Goal: Task Accomplishment & Management: Manage account settings

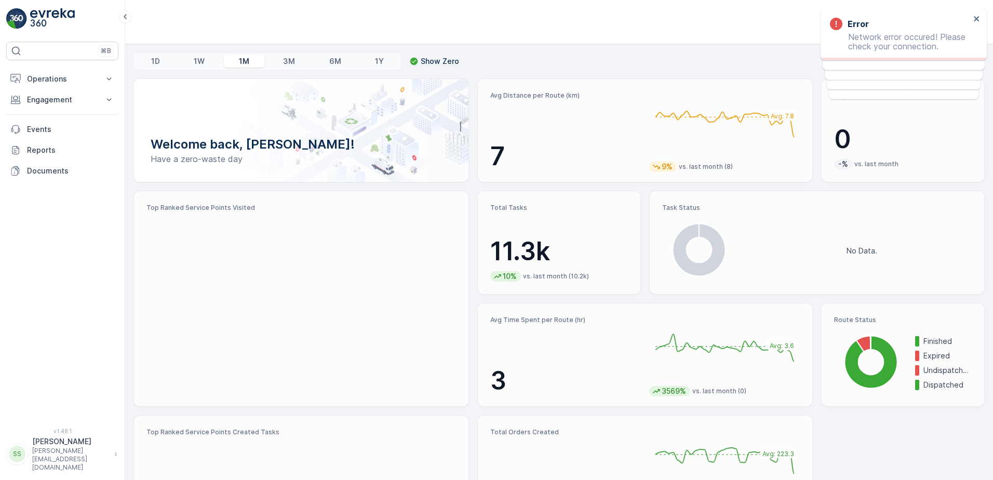
drag, startPoint x: 61, startPoint y: 80, endPoint x: 83, endPoint y: 99, distance: 28.7
click at [61, 80] on p "Operations" at bounding box center [62, 79] width 71 height 10
click at [61, 168] on p "Engagement" at bounding box center [62, 172] width 71 height 10
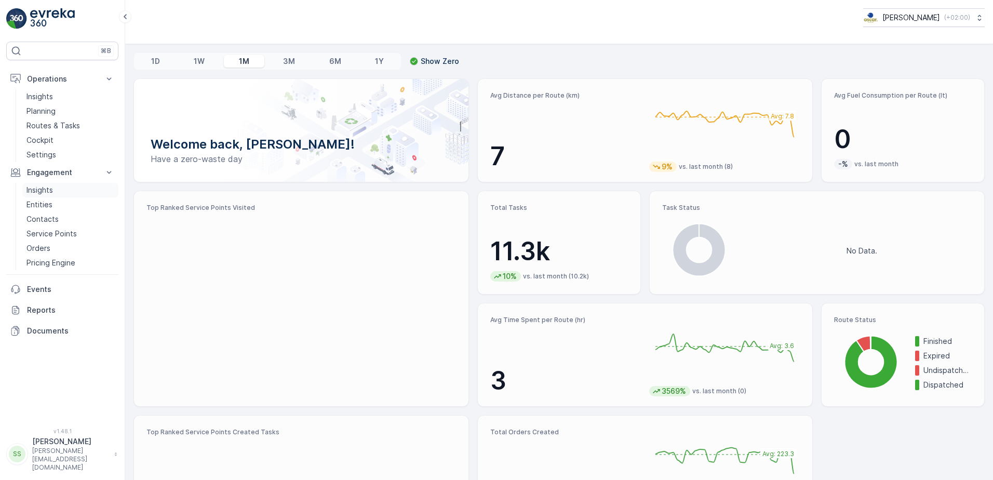
click at [38, 186] on p "Insights" at bounding box center [39, 190] width 26 height 10
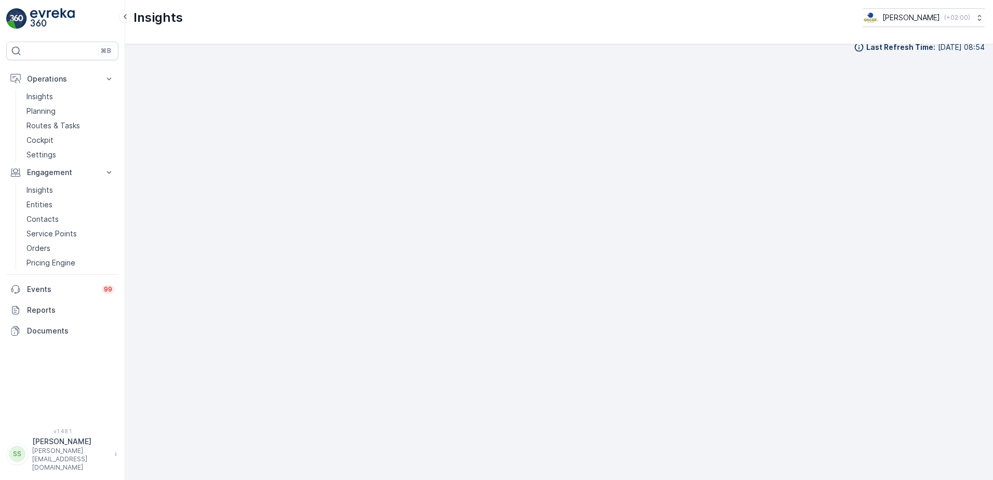
scroll to position [12, 0]
drag, startPoint x: 123, startPoint y: 128, endPoint x: 156, endPoint y: 127, distance: 33.8
click at [123, 128] on div "⌘B Operations Insights Planning Routes & Tasks Cockpit Settings Engagement Insi…" at bounding box center [62, 240] width 125 height 480
click at [780, 53] on div "Last Refresh Time : [DATE] 08:54" at bounding box center [558, 57] width 851 height 10
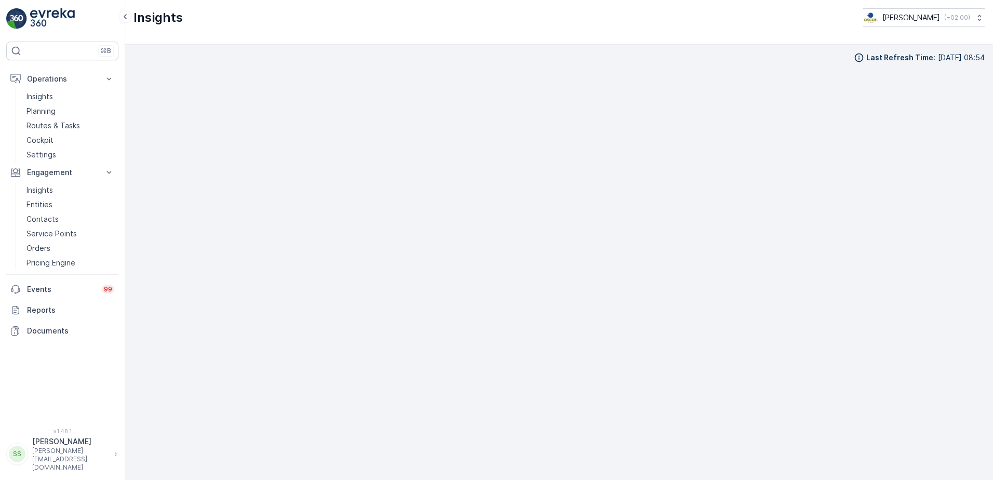
click at [385, 18] on div "Insights [PERSON_NAME] ( +02:00 )" at bounding box center [558, 17] width 851 height 19
click at [764, 50] on div "Last Refresh Time : [DATE] 08:54" at bounding box center [559, 262] width 868 height 436
click at [182, 60] on div "Last Refresh Time : [DATE] 08:54" at bounding box center [558, 57] width 851 height 10
click at [552, 62] on div "Last Refresh Time : [DATE] 08:54" at bounding box center [558, 57] width 851 height 10
click at [153, 64] on div "Last Refresh Time : [DATE] 08:54" at bounding box center [558, 261] width 851 height 419
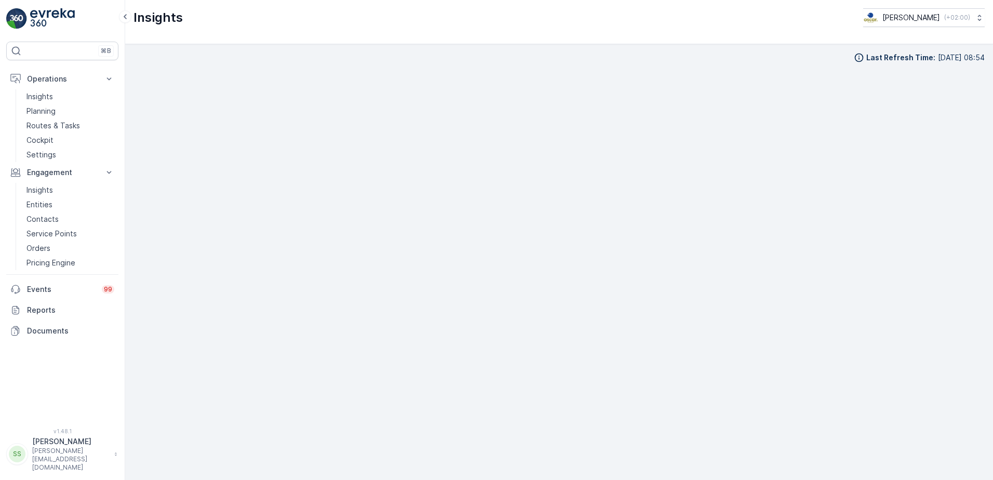
click at [228, 47] on div "Last Refresh Time : [DATE] 08:54" at bounding box center [559, 262] width 868 height 436
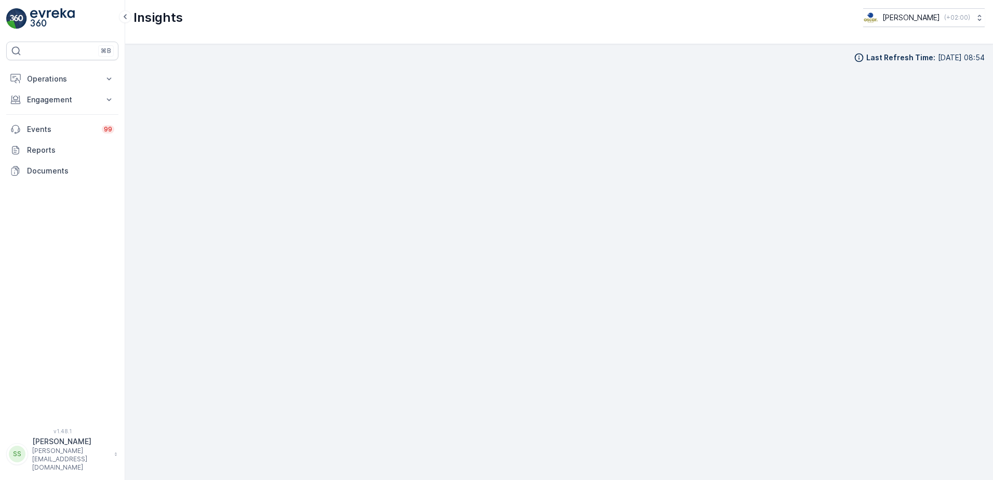
scroll to position [10, 0]
click at [51, 67] on div "⌘B Operations Insights Planning Routes & Tasks Cockpit Settings Engagement Insi…" at bounding box center [62, 229] width 112 height 374
click at [43, 79] on p "Operations" at bounding box center [62, 79] width 71 height 10
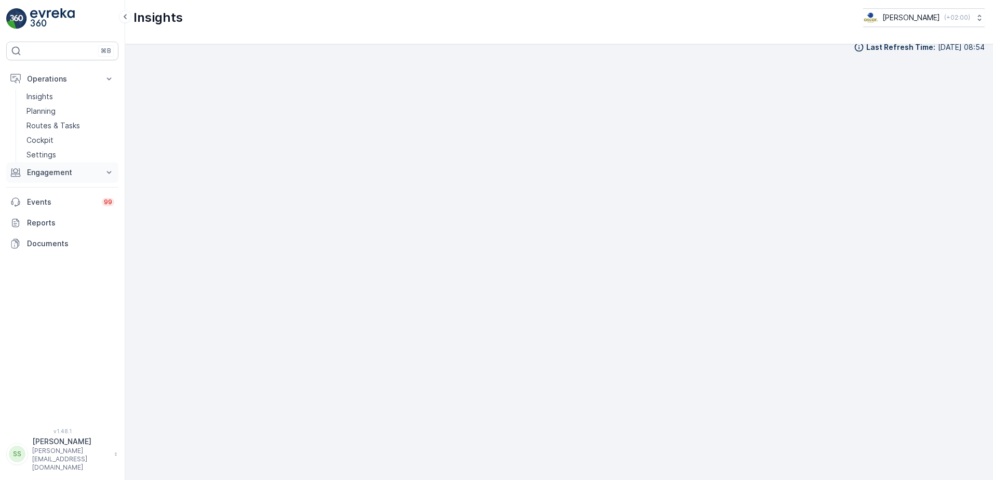
click at [43, 174] on p "Engagement" at bounding box center [62, 172] width 71 height 10
click at [51, 187] on p "Insights" at bounding box center [39, 190] width 26 height 10
click at [38, 192] on p "Insights" at bounding box center [39, 190] width 26 height 10
click at [39, 188] on p "Insights" at bounding box center [39, 190] width 26 height 10
click at [46, 140] on p "Cockpit" at bounding box center [39, 140] width 27 height 10
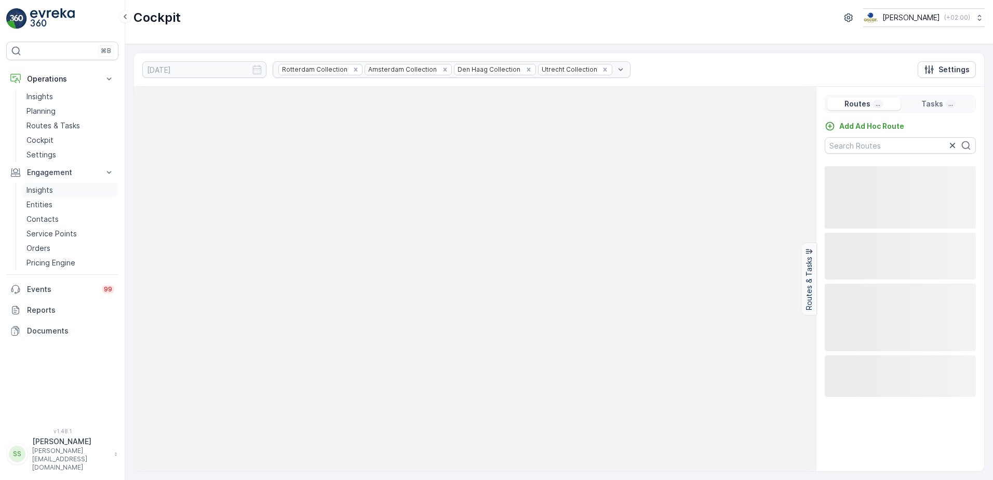
click at [39, 188] on p "Insights" at bounding box center [39, 190] width 26 height 10
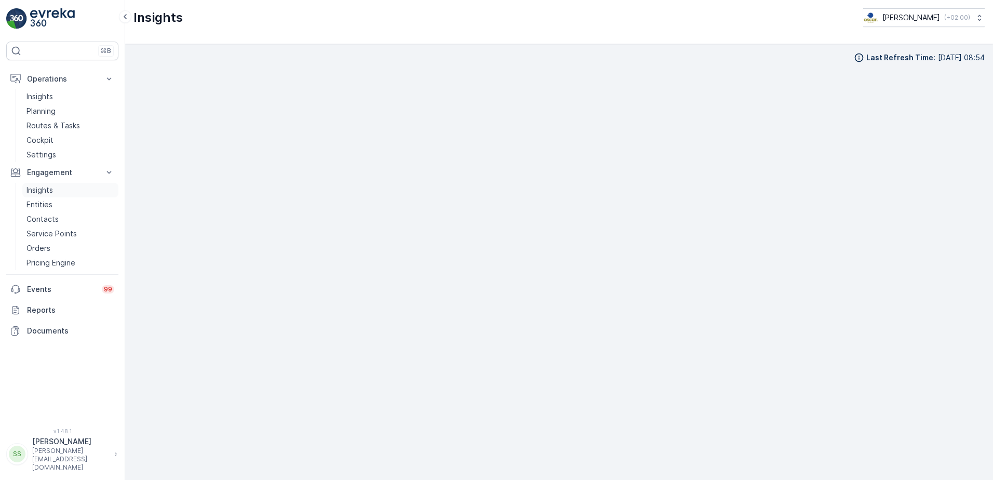
click at [44, 188] on p "Insights" at bounding box center [39, 190] width 26 height 10
click at [33, 13] on img at bounding box center [52, 18] width 45 height 21
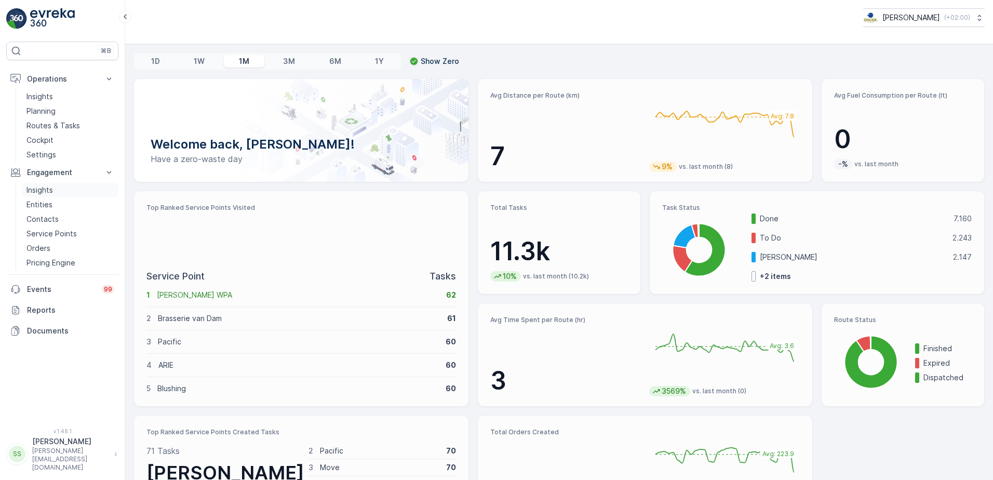
click at [46, 187] on p "Insights" at bounding box center [39, 190] width 26 height 10
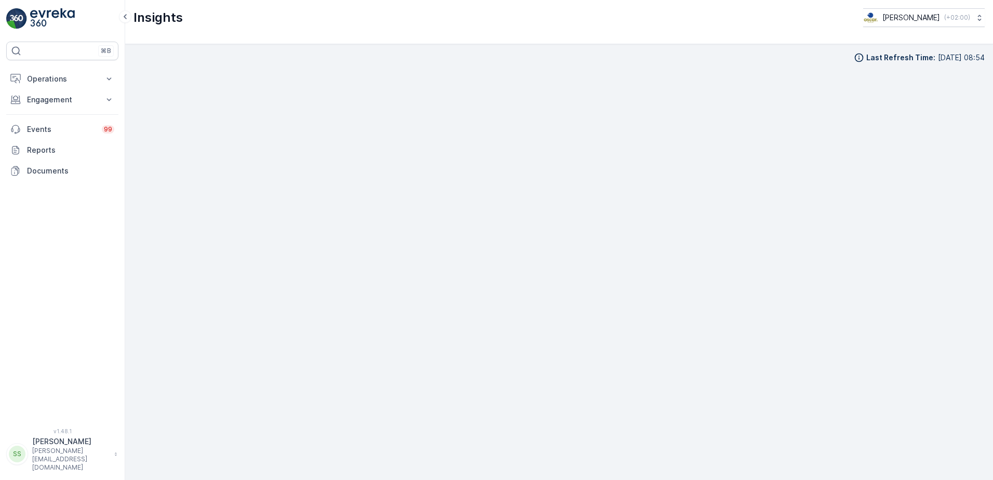
scroll to position [10, 0]
click at [160, 60] on div "Last Refresh Time : [DATE] 08:54" at bounding box center [558, 251] width 851 height 419
drag, startPoint x: 40, startPoint y: 104, endPoint x: 54, endPoint y: 160, distance: 57.3
click at [40, 104] on p "Engagement" at bounding box center [62, 99] width 71 height 10
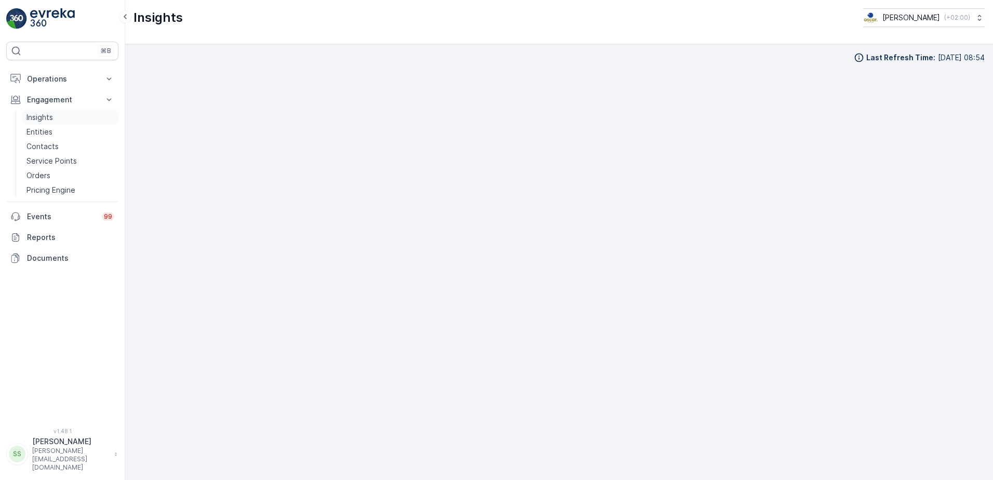
click at [48, 115] on p "Insights" at bounding box center [39, 117] width 26 height 10
click at [49, 120] on p "Insights" at bounding box center [39, 117] width 26 height 10
click at [38, 130] on p "Entities" at bounding box center [39, 132] width 26 height 10
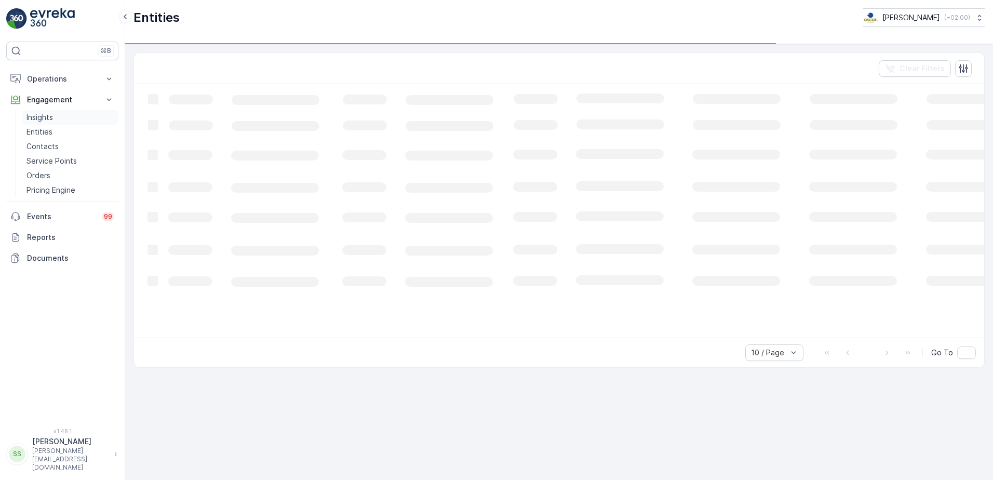
click at [40, 118] on p "Insights" at bounding box center [39, 117] width 26 height 10
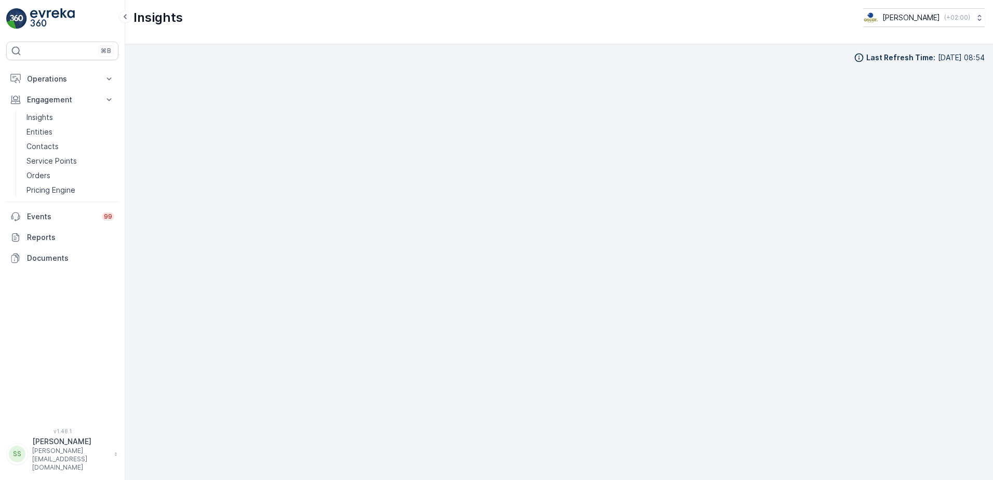
scroll to position [10, 0]
click at [44, 129] on p "Entities" at bounding box center [39, 132] width 26 height 10
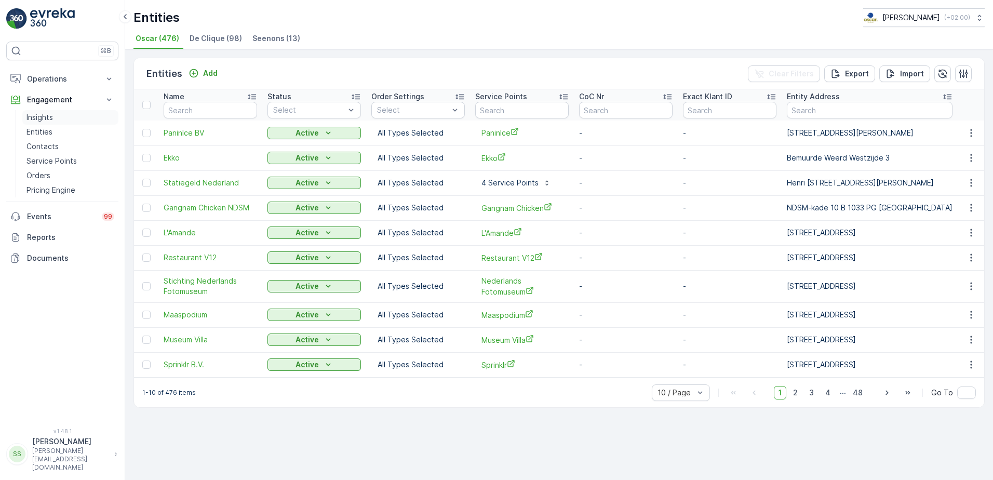
click at [45, 115] on p "Insights" at bounding box center [39, 117] width 26 height 10
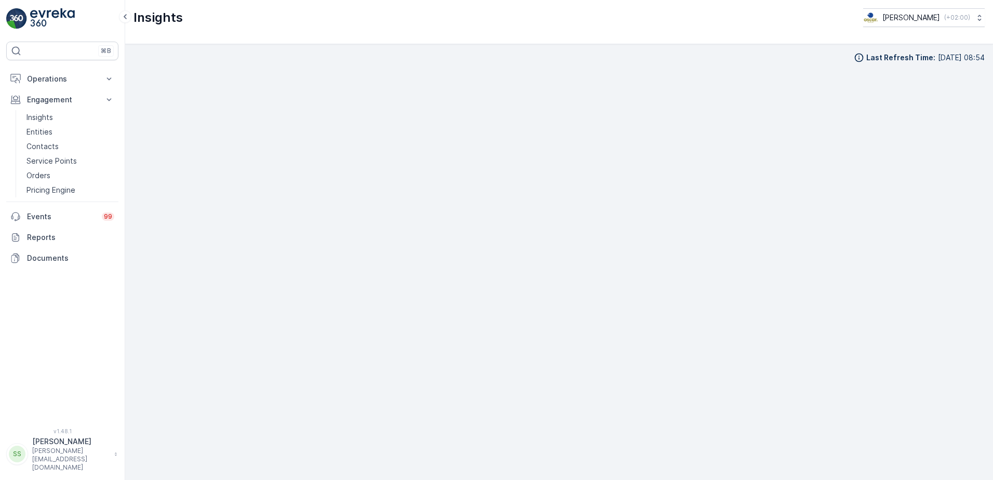
scroll to position [10, 0]
drag, startPoint x: 532, startPoint y: 28, endPoint x: 534, endPoint y: 82, distance: 54.6
click at [532, 28] on div "Insights [PERSON_NAME] ( +02:00 )" at bounding box center [559, 22] width 868 height 44
click at [39, 79] on p "Operations" at bounding box center [62, 79] width 71 height 10
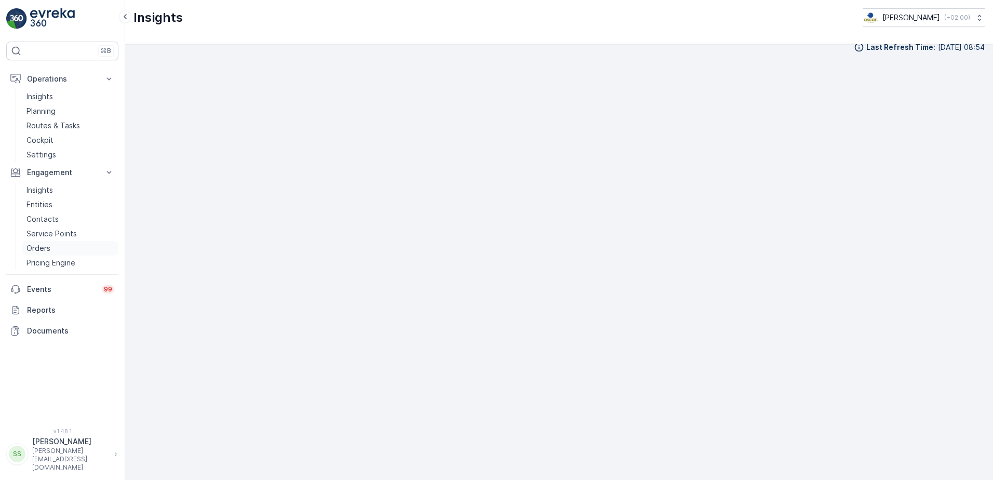
click at [46, 249] on p "Orders" at bounding box center [38, 248] width 24 height 10
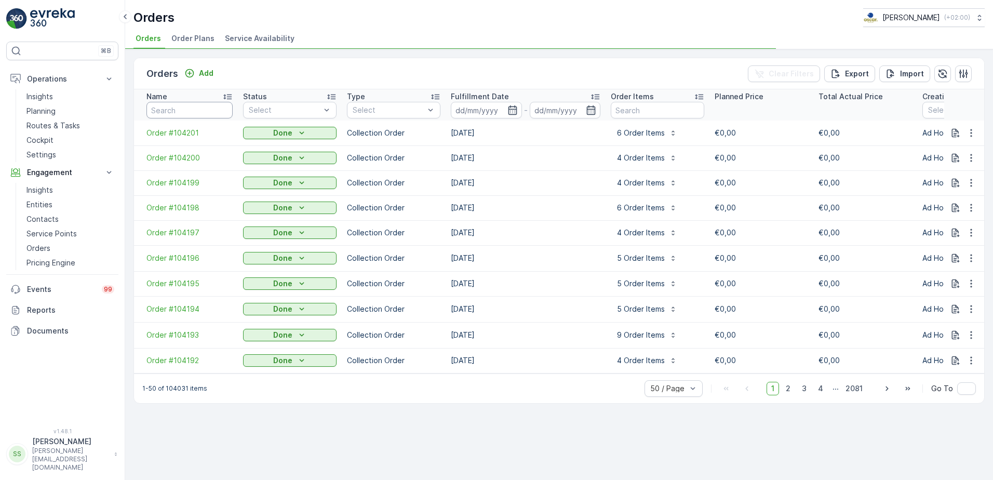
click at [192, 104] on input "text" at bounding box center [189, 110] width 86 height 17
paste input "Order #101903"
type input "Order #101903"
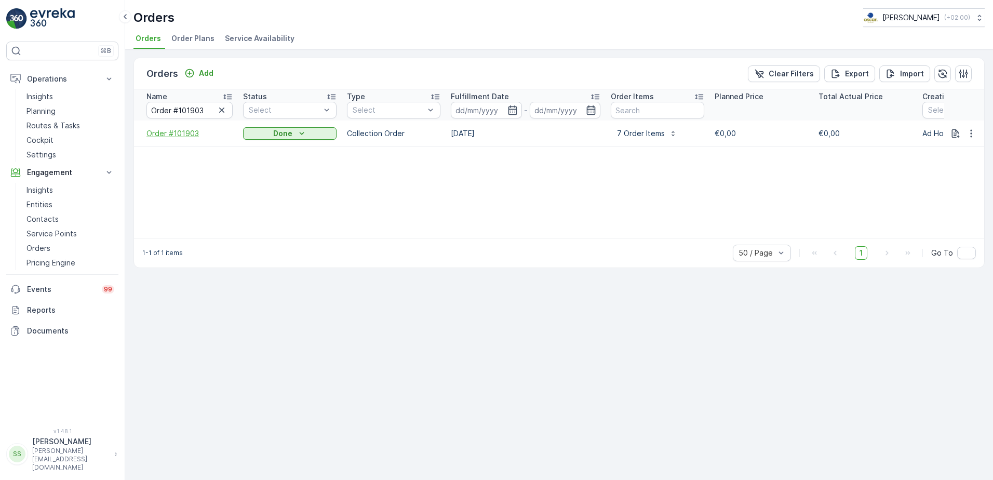
click at [185, 132] on span "Order #101903" at bounding box center [189, 133] width 86 height 10
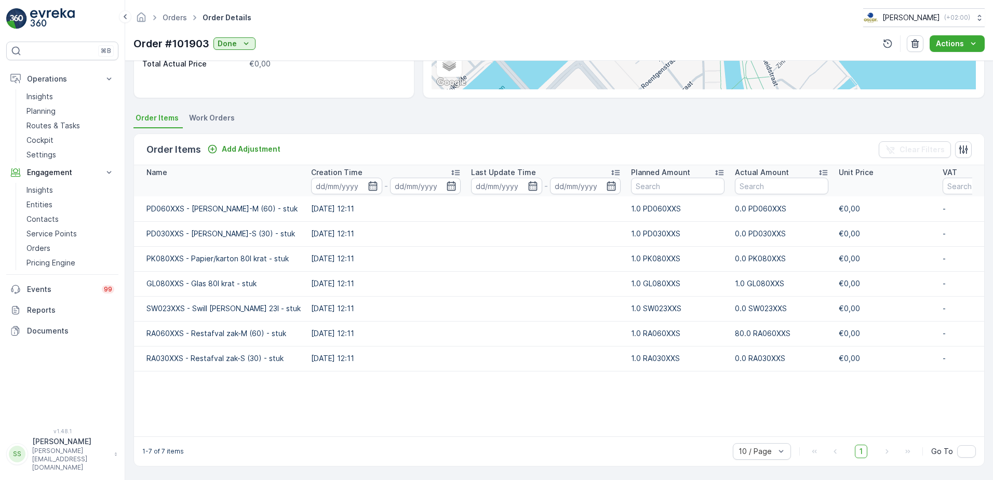
scroll to position [184, 0]
click at [238, 144] on p "Add Adjustment" at bounding box center [251, 149] width 59 height 10
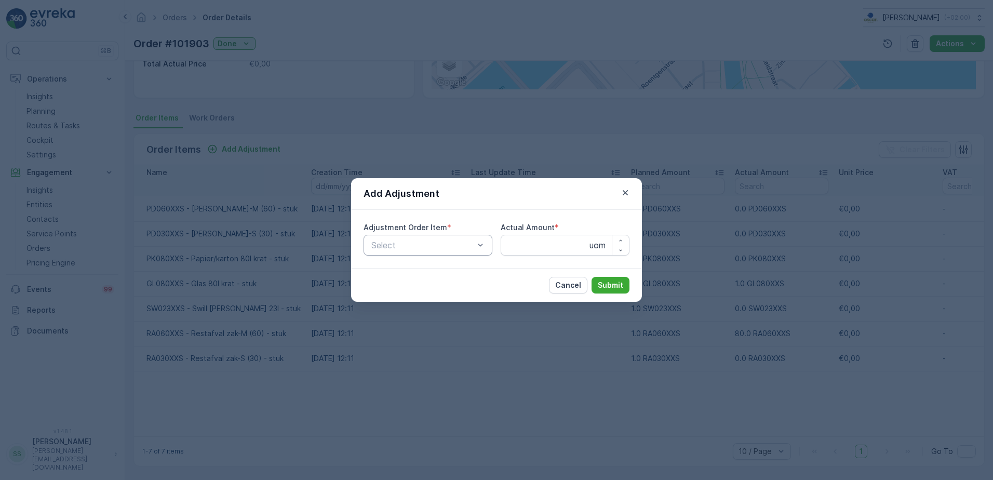
click at [430, 249] on div at bounding box center [422, 244] width 105 height 9
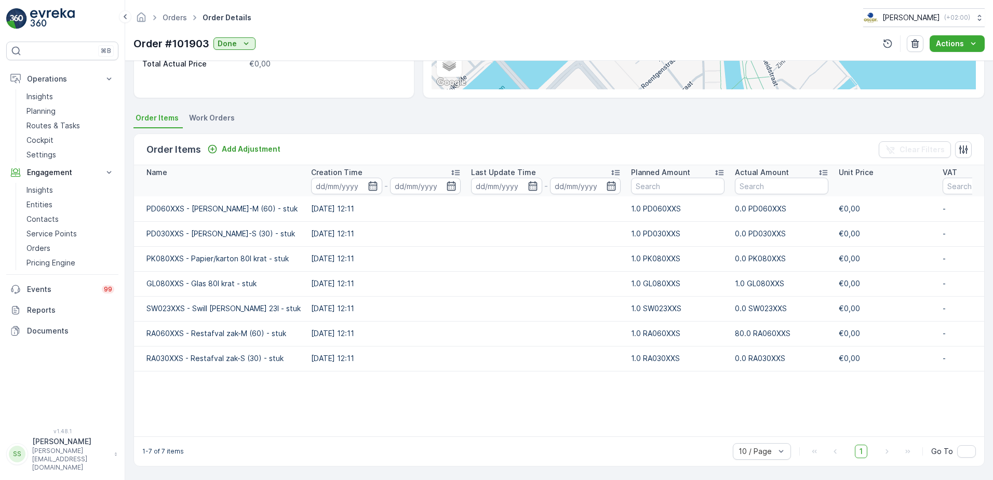
click at [763, 296] on td "0.0 SW023XXS" at bounding box center [781, 308] width 104 height 25
click at [760, 271] on td "1.0 GL080XXS" at bounding box center [781, 283] width 104 height 25
click at [754, 298] on td "0.0 SW023XXS" at bounding box center [781, 308] width 104 height 25
click at [734, 246] on td "0.0 PK080XXS" at bounding box center [781, 258] width 104 height 25
click at [729, 311] on td "0.0 SW023XXS" at bounding box center [781, 308] width 104 height 25
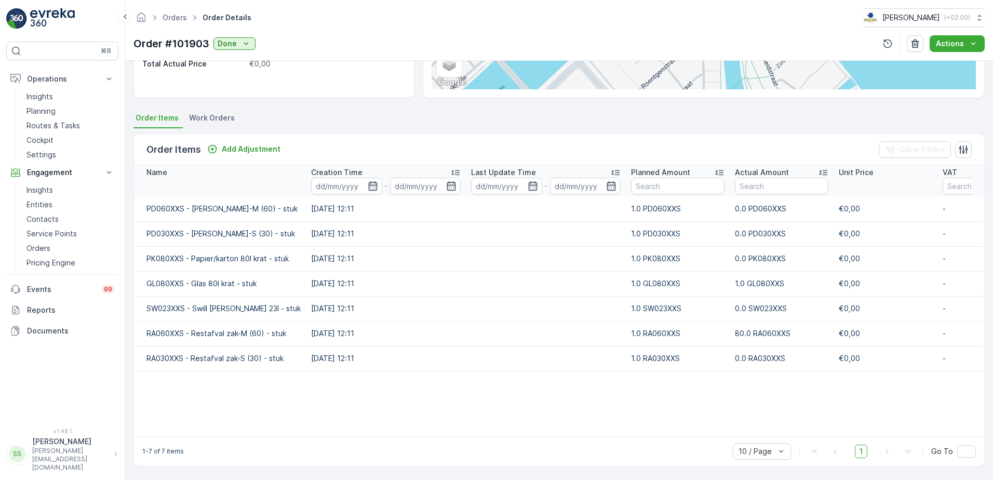
click at [730, 328] on td "80.0 RA060XXS" at bounding box center [781, 333] width 104 height 25
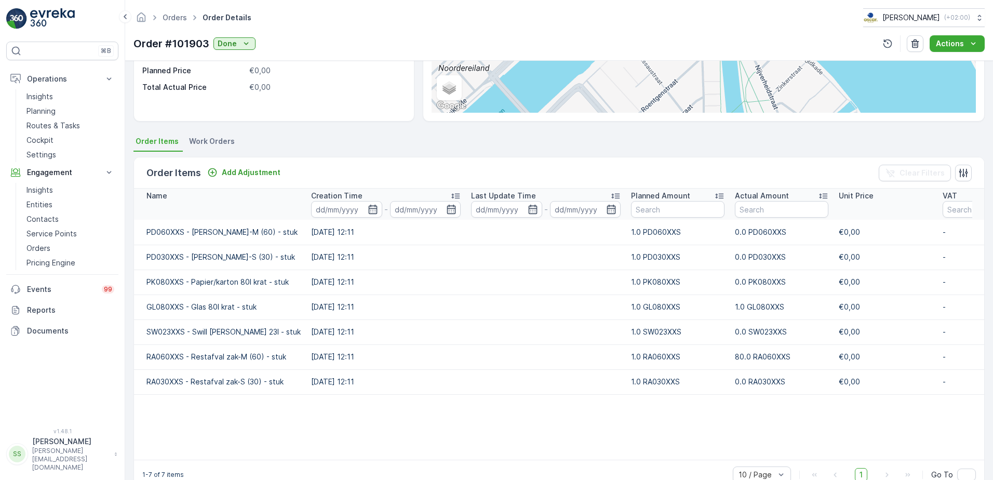
scroll to position [132, 0]
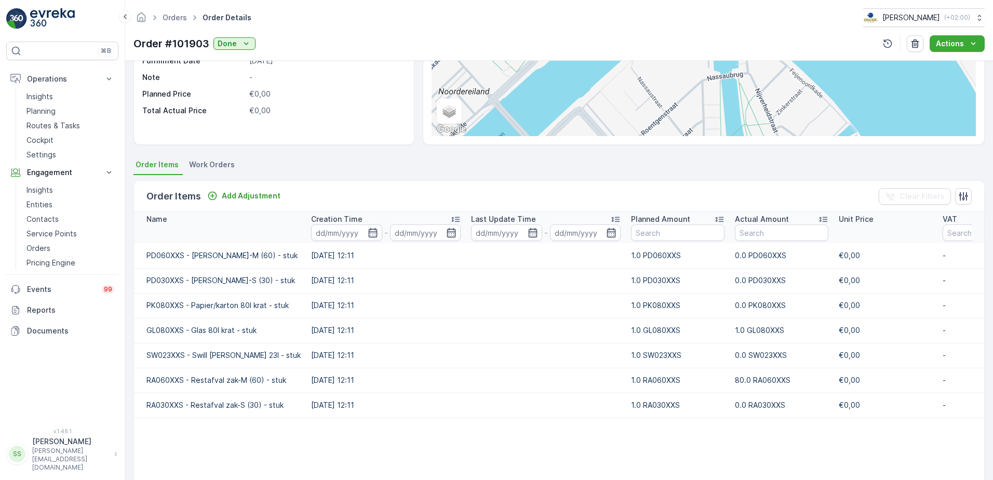
click at [215, 156] on div "Details Type Collection Order Entity [PERSON_NAME] Service Point [PERSON_NAME] …" at bounding box center [559, 270] width 868 height 419
click at [215, 165] on span "Work Orders" at bounding box center [212, 164] width 46 height 10
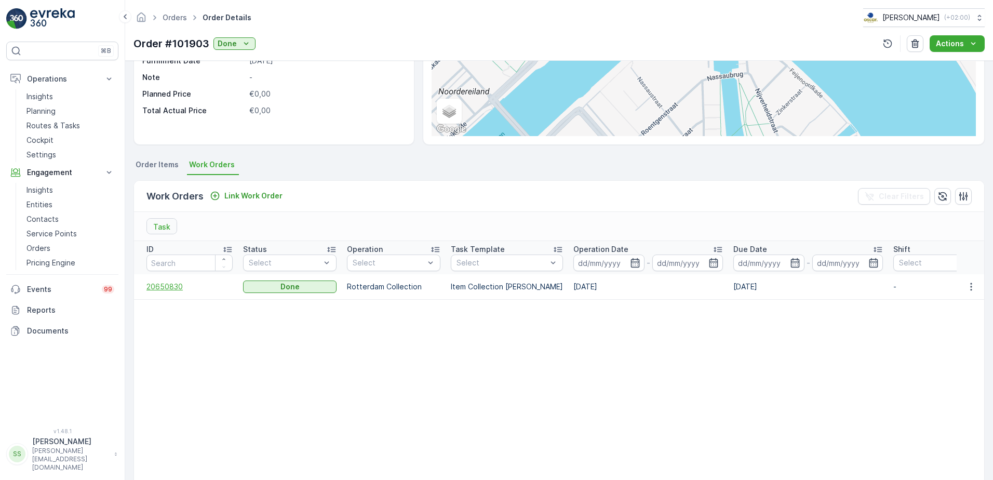
click at [159, 286] on span "20650830" at bounding box center [189, 286] width 86 height 10
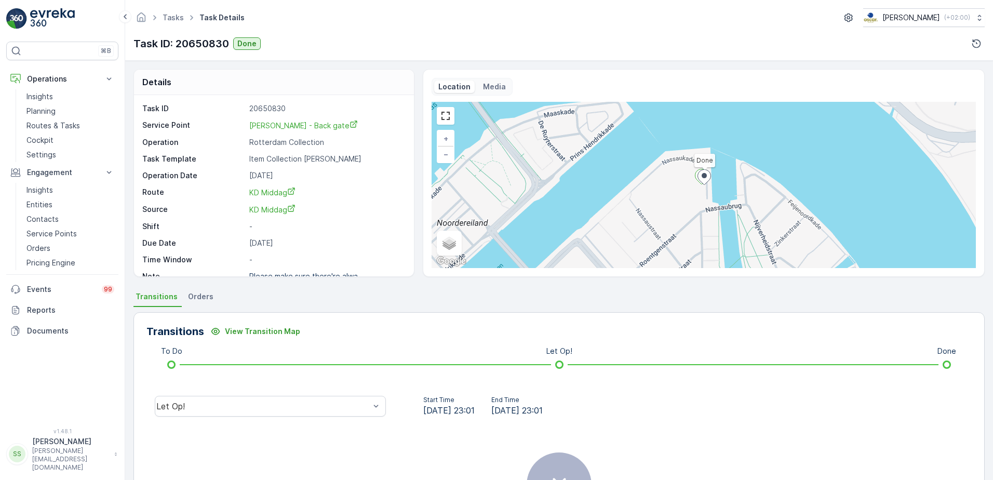
click at [267, 421] on div "Let Op!" at bounding box center [270, 405] width 248 height 33
click at [255, 398] on div "Let Op!" at bounding box center [270, 406] width 231 height 21
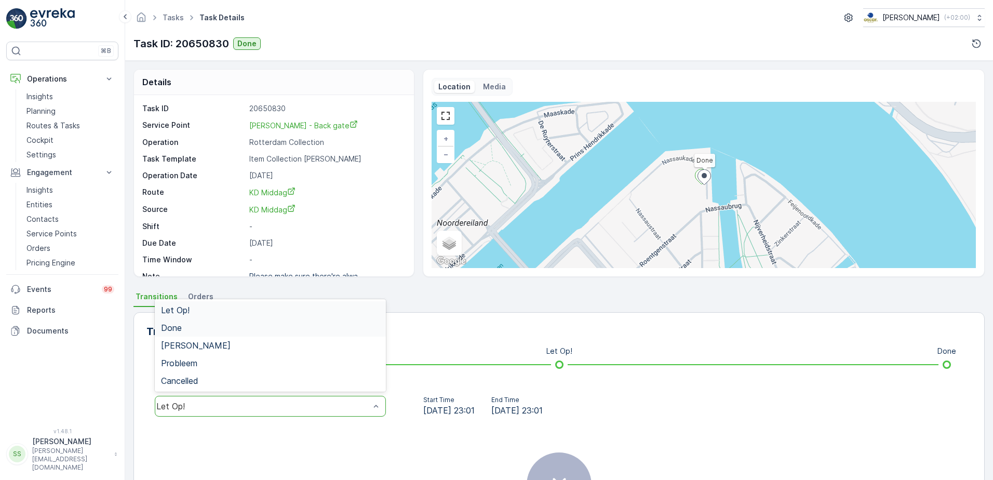
click at [190, 327] on div "Done" at bounding box center [270, 327] width 219 height 9
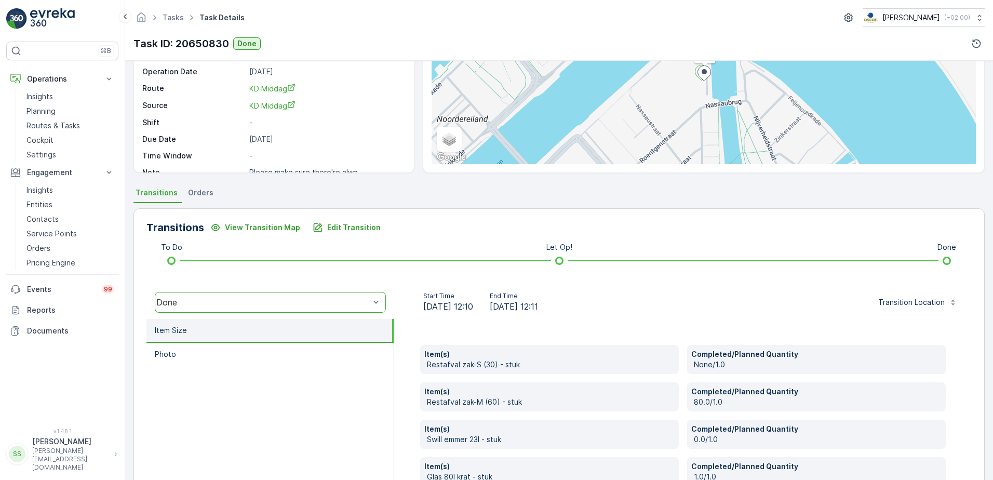
scroll to position [156, 0]
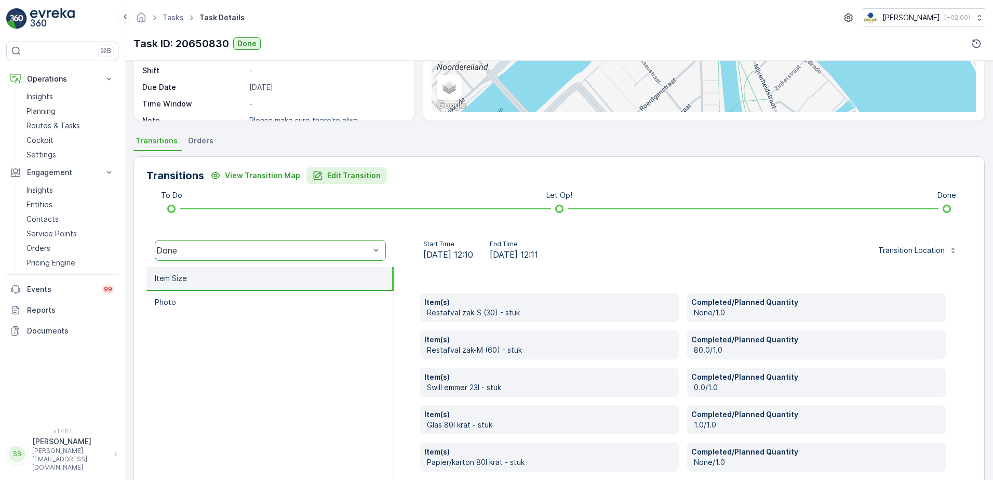
click at [322, 173] on div "Edit Transition" at bounding box center [347, 175] width 68 height 10
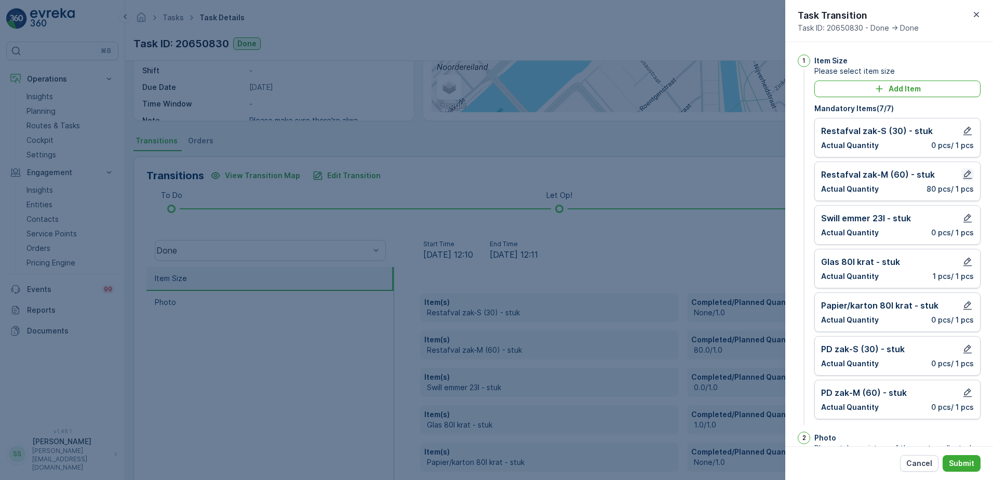
click at [965, 175] on icon "button" at bounding box center [967, 174] width 9 height 9
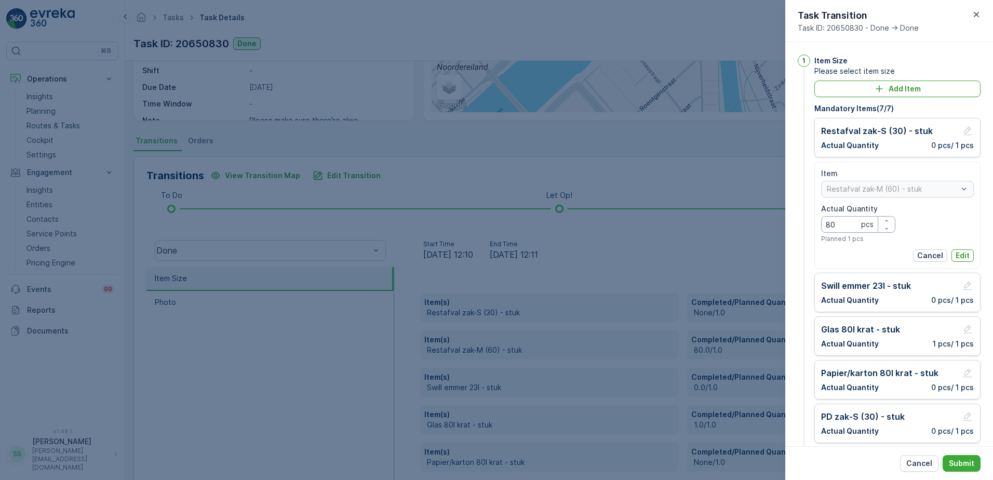
click at [848, 225] on Quantity "80" at bounding box center [858, 224] width 74 height 17
type Quantity "8"
click at [965, 252] on p "Edit" at bounding box center [962, 255] width 14 height 10
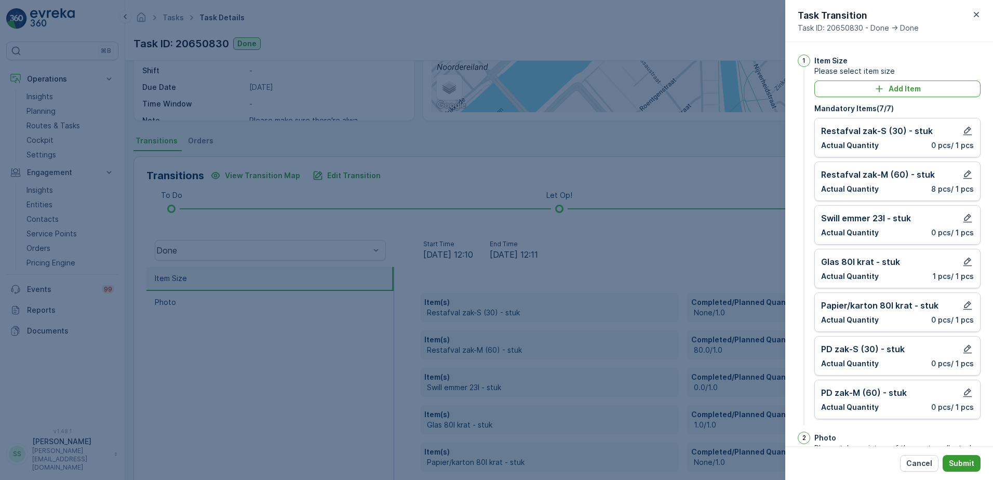
click at [954, 459] on p "Submit" at bounding box center [961, 463] width 25 height 10
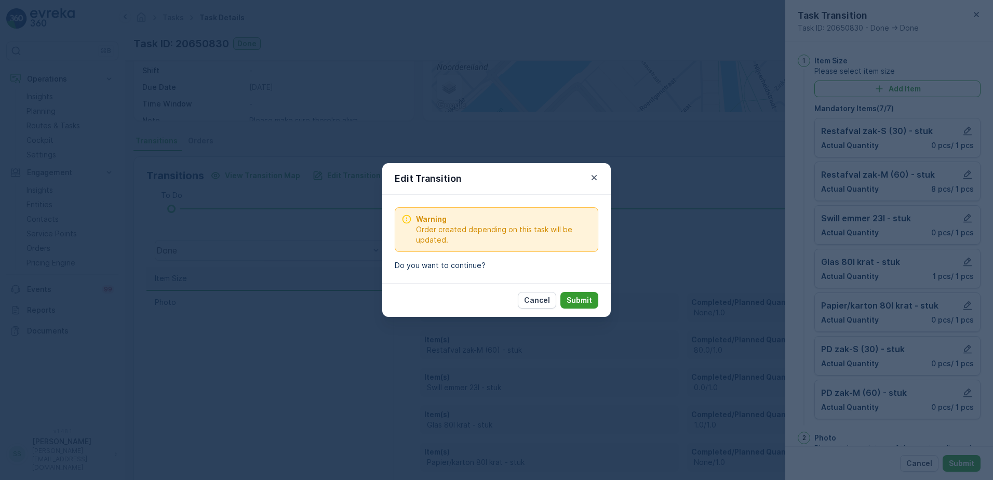
click at [587, 302] on p "Submit" at bounding box center [578, 300] width 25 height 10
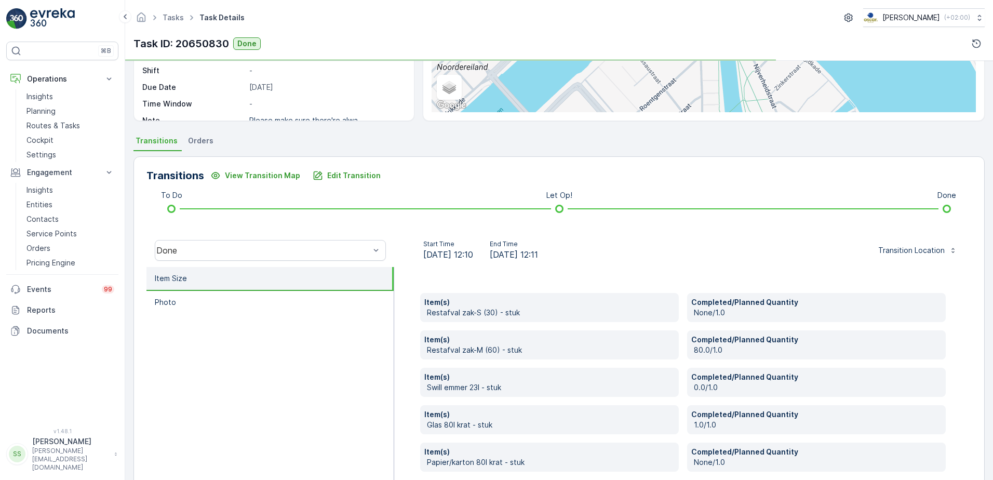
scroll to position [123, 0]
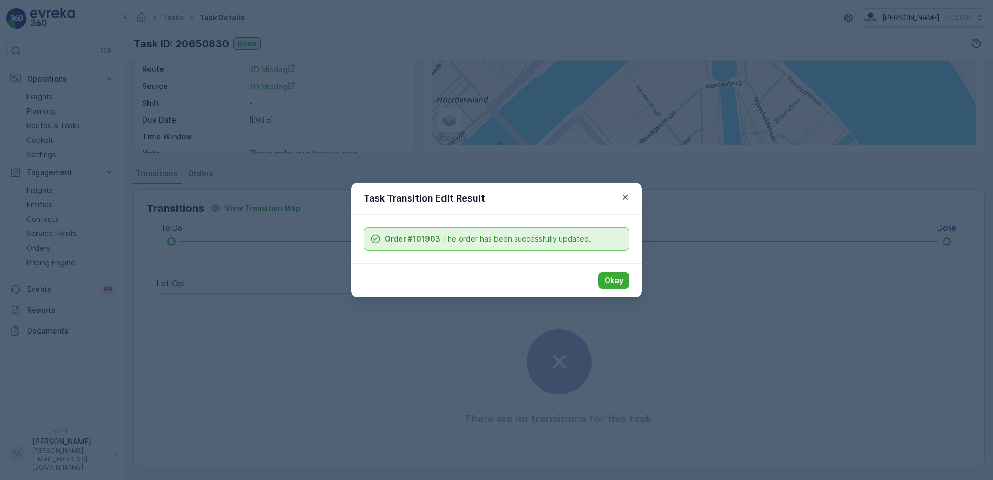
click at [598, 281] on div "Okay" at bounding box center [496, 280] width 291 height 34
click at [607, 282] on p "Okay" at bounding box center [613, 280] width 19 height 10
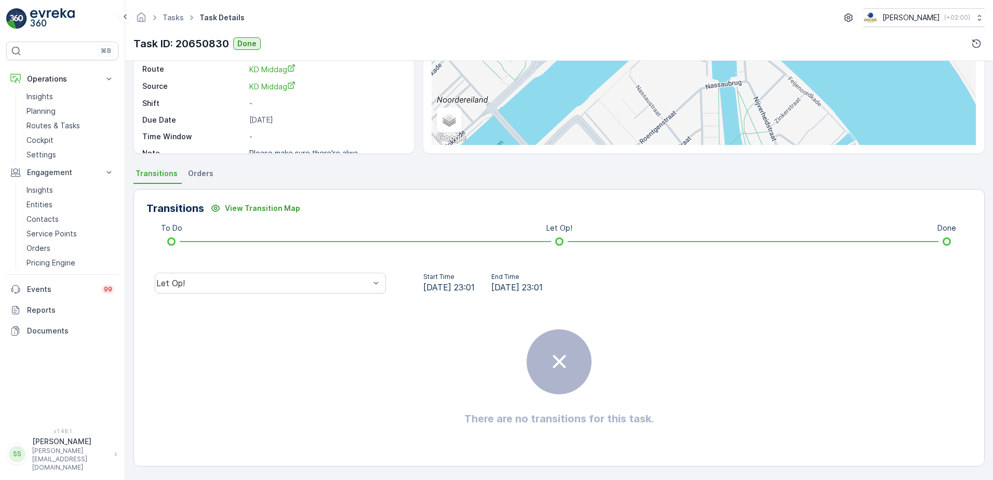
click at [327, 371] on div "There are no transitions for this task." at bounding box center [558, 378] width 825 height 156
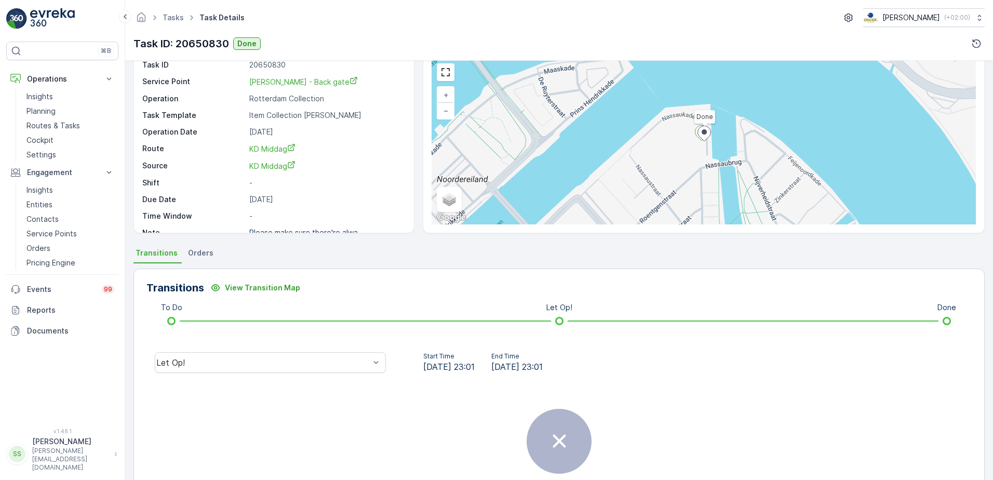
scroll to position [0, 0]
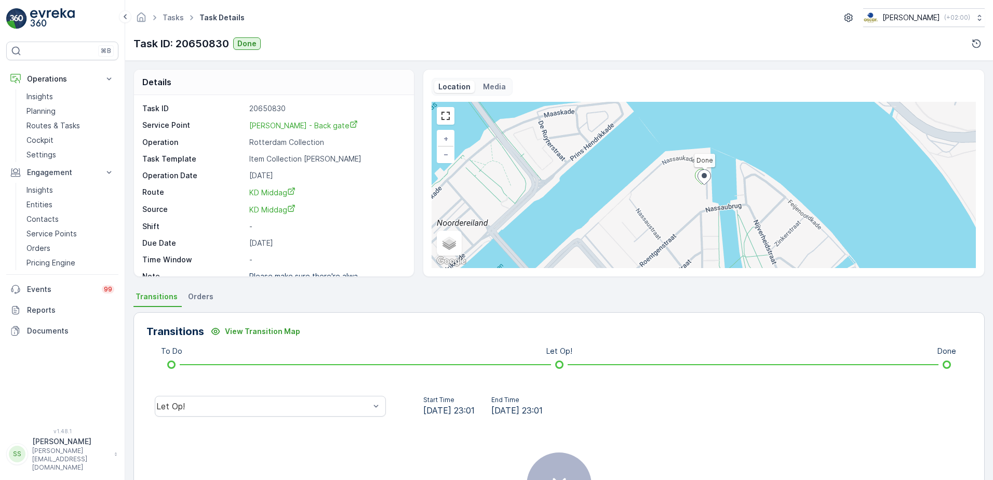
click at [368, 26] on div "Tasks Task Details [PERSON_NAME] ( +02:00 )" at bounding box center [558, 17] width 851 height 19
click at [110, 16] on link at bounding box center [62, 18] width 112 height 21
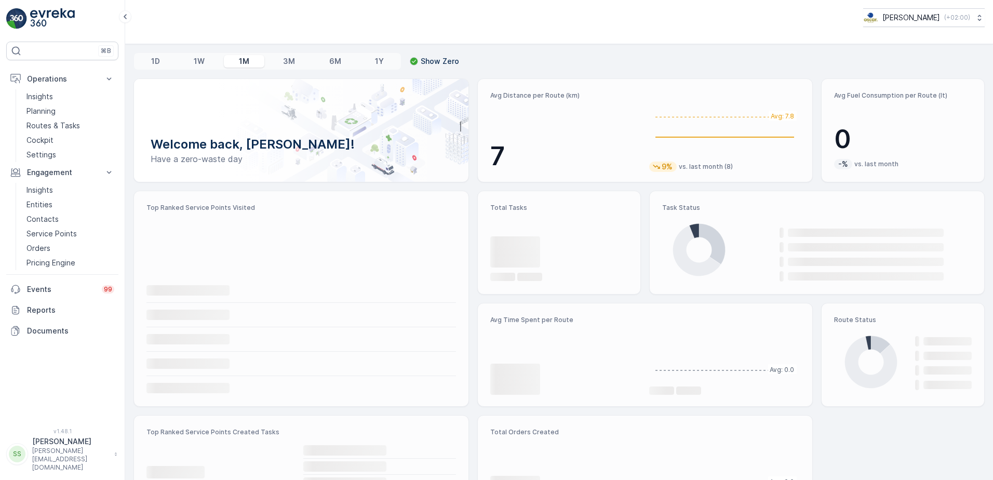
click at [458, 42] on div "[PERSON_NAME] ( +02:00 )" at bounding box center [559, 22] width 868 height 44
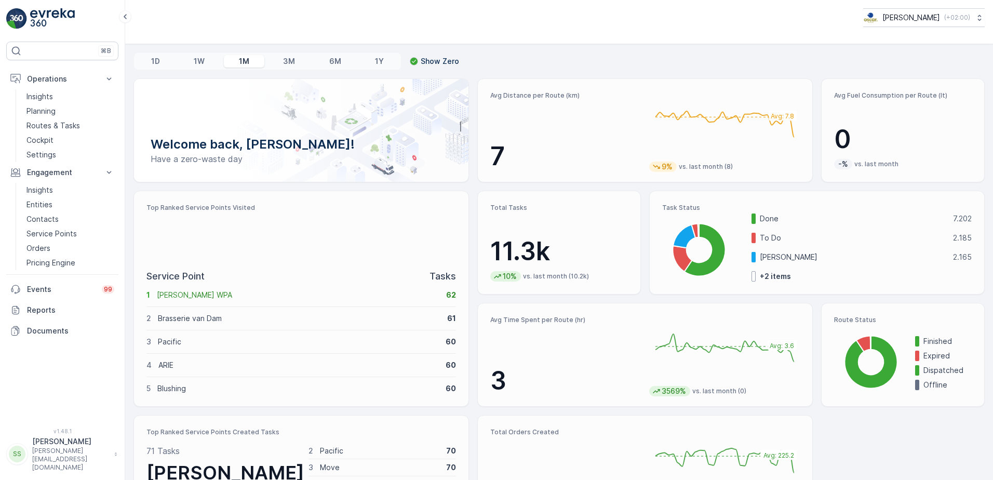
click at [191, 23] on div "[PERSON_NAME] ( +02:00 )" at bounding box center [558, 17] width 851 height 19
click at [44, 250] on p "Orders" at bounding box center [38, 248] width 24 height 10
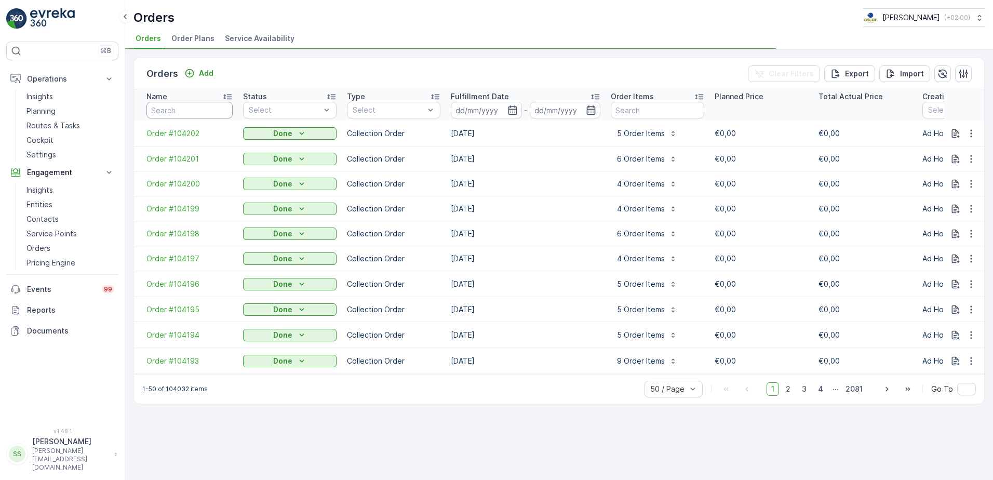
click at [209, 102] on th "Name" at bounding box center [186, 104] width 104 height 31
click at [196, 108] on input "text" at bounding box center [189, 110] width 86 height 17
paste input "Order #102094"
type input "Order #102094"
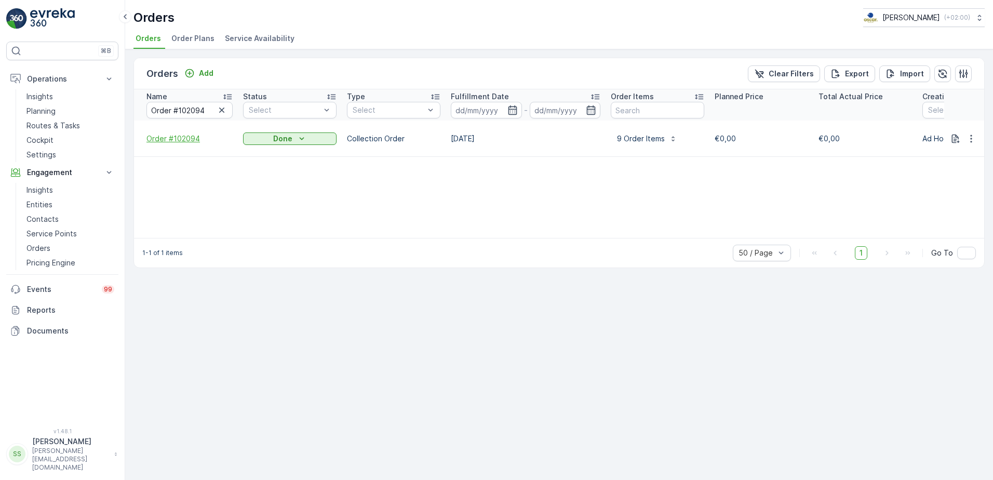
click at [172, 136] on span "Order #102094" at bounding box center [189, 138] width 86 height 10
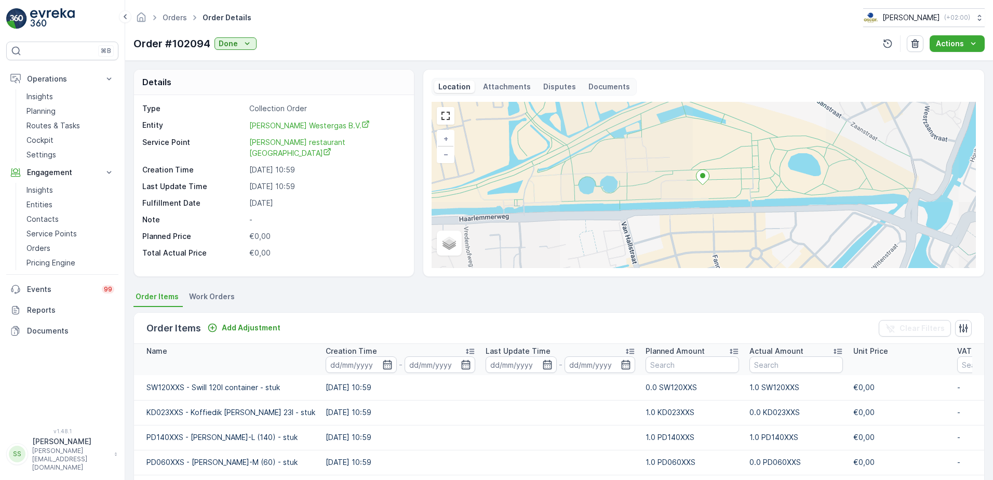
click at [220, 296] on span "Work Orders" at bounding box center [212, 296] width 46 height 10
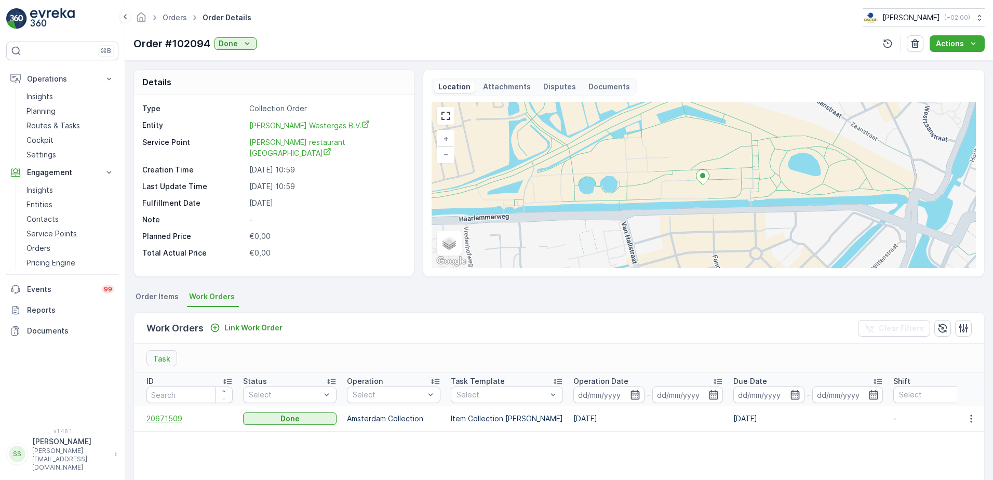
click at [163, 420] on span "20671509" at bounding box center [189, 418] width 86 height 10
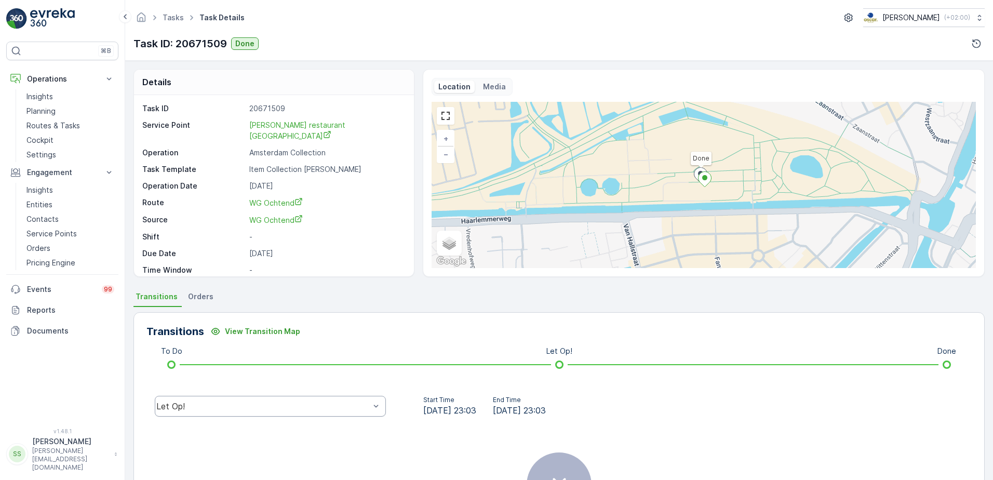
click at [240, 405] on div "Let Op!" at bounding box center [262, 405] width 213 height 9
click at [190, 323] on div "Done" at bounding box center [270, 327] width 219 height 9
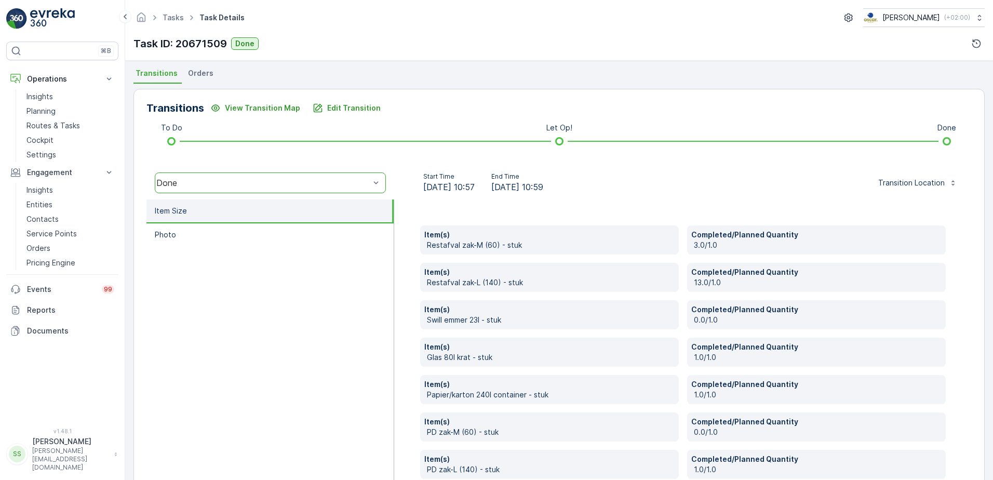
scroll to position [208, 0]
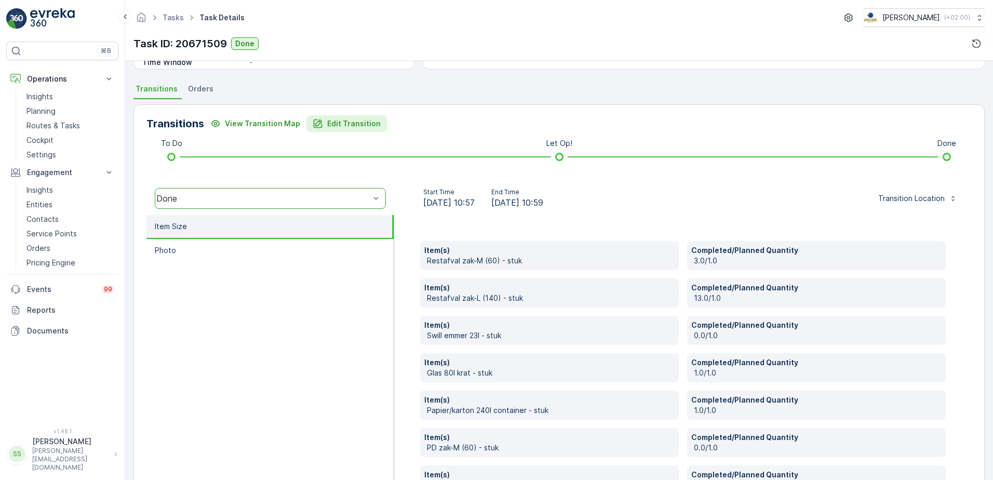
click at [356, 124] on p "Edit Transition" at bounding box center [353, 123] width 53 height 10
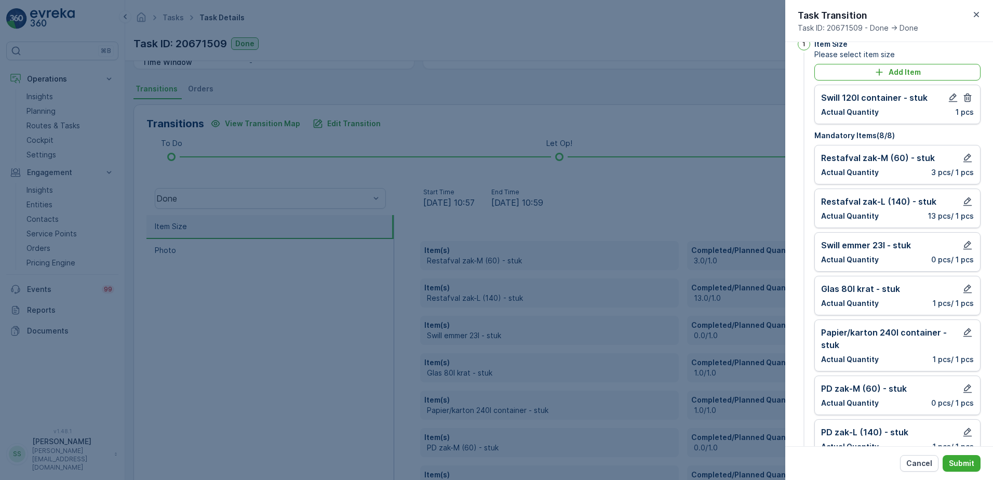
scroll to position [0, 0]
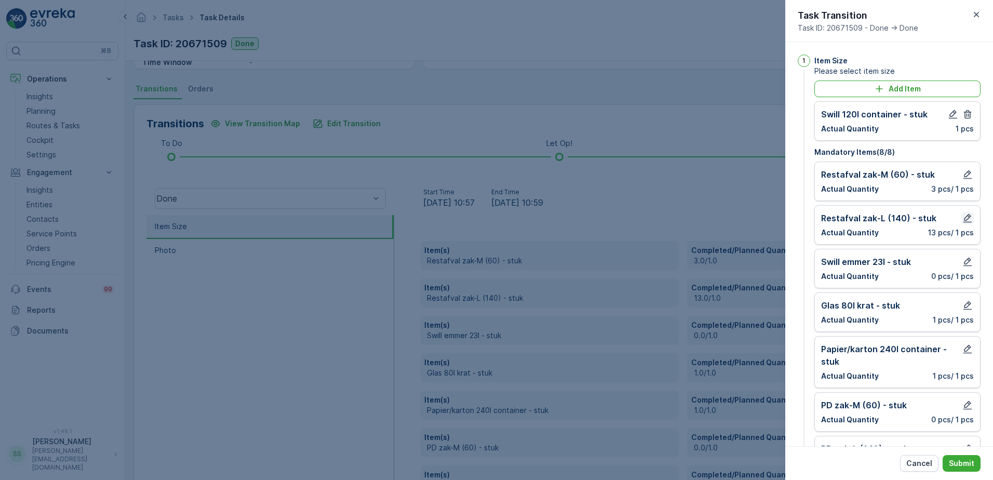
click at [963, 216] on icon "button" at bounding box center [967, 218] width 10 height 10
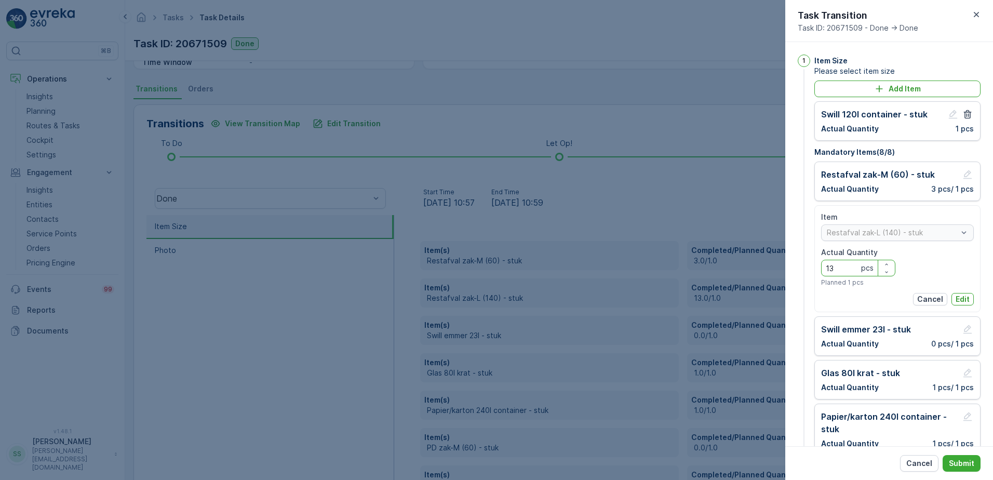
click at [829, 267] on Quantity "13" at bounding box center [858, 268] width 74 height 17
type Quantity "3"
click at [955, 297] on p "Edit" at bounding box center [962, 299] width 14 height 10
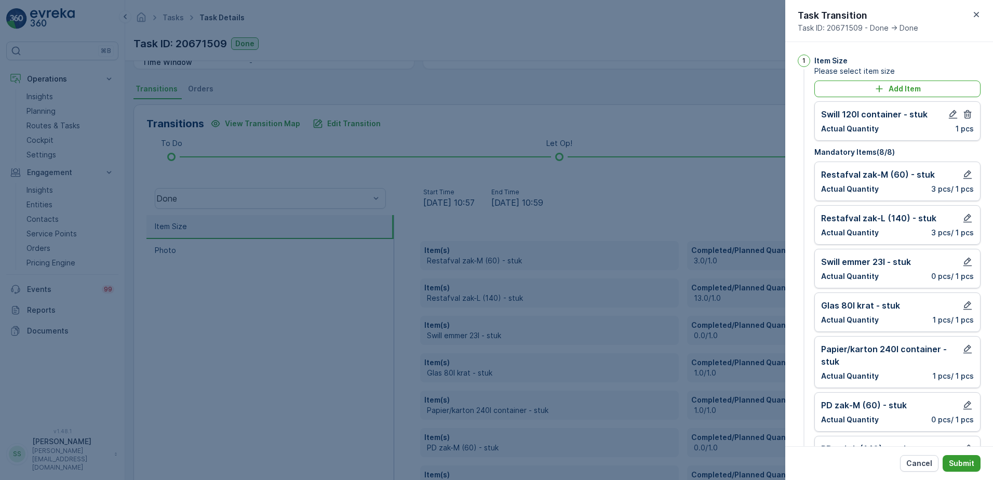
click at [965, 462] on p "Submit" at bounding box center [961, 463] width 25 height 10
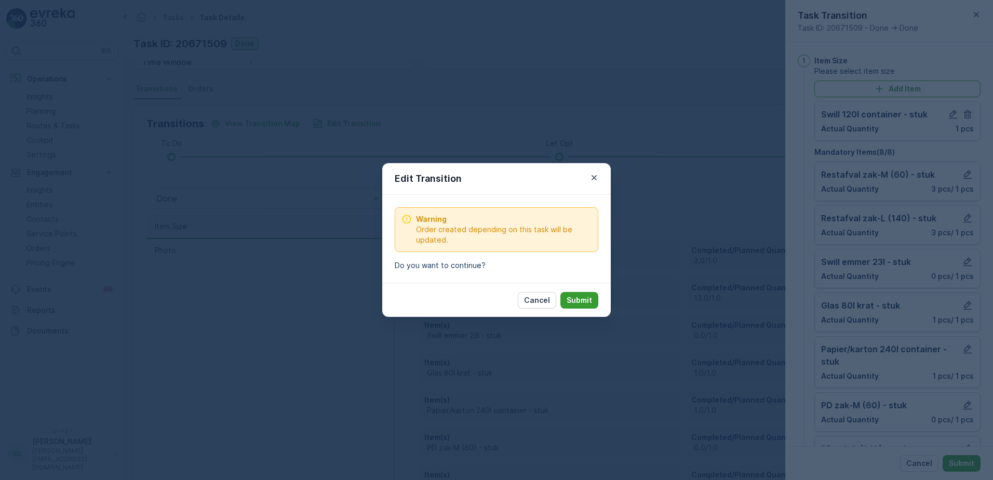
click at [577, 301] on p "Submit" at bounding box center [578, 300] width 25 height 10
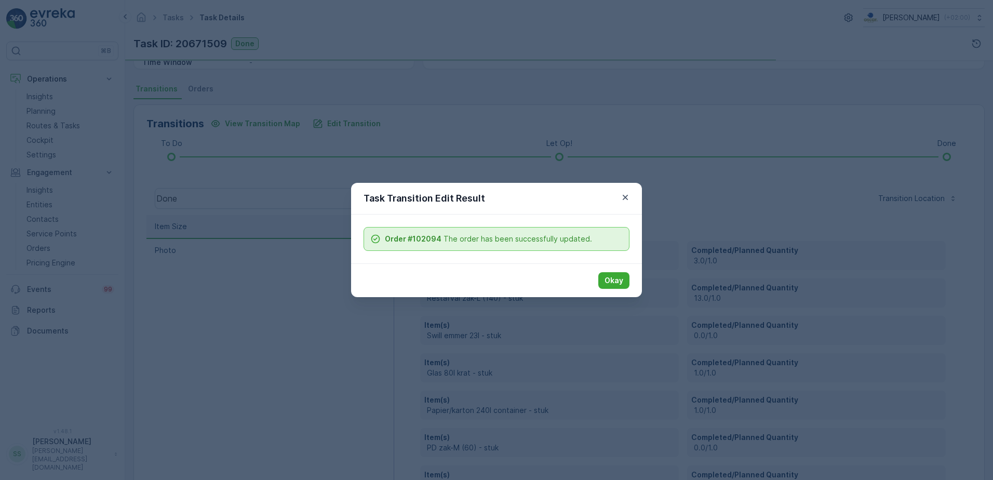
scroll to position [123, 0]
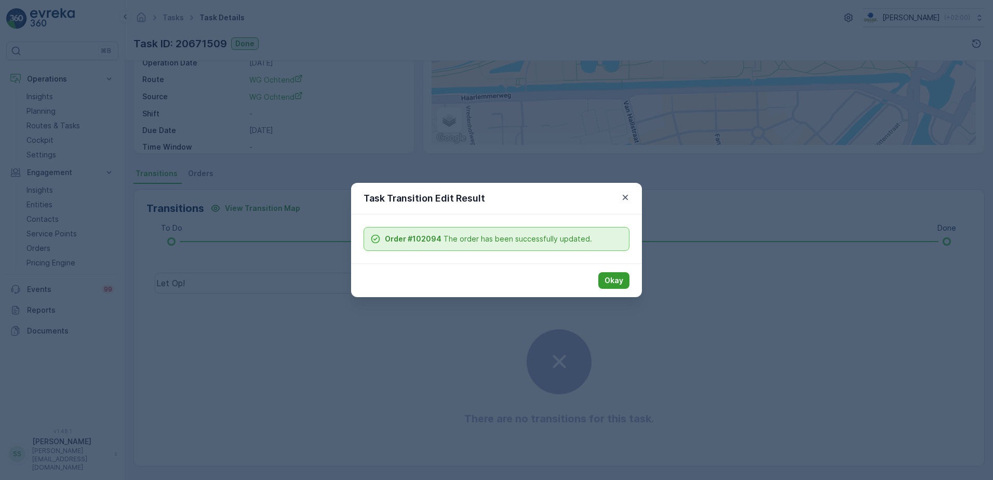
click at [609, 276] on p "Okay" at bounding box center [613, 280] width 19 height 10
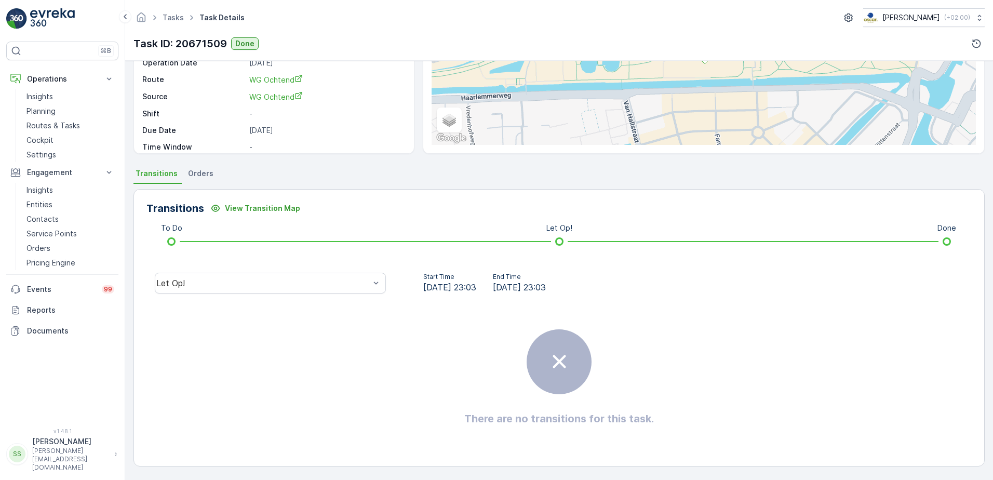
click at [599, 200] on div "Transitions View Transition Map" at bounding box center [558, 208] width 825 height 17
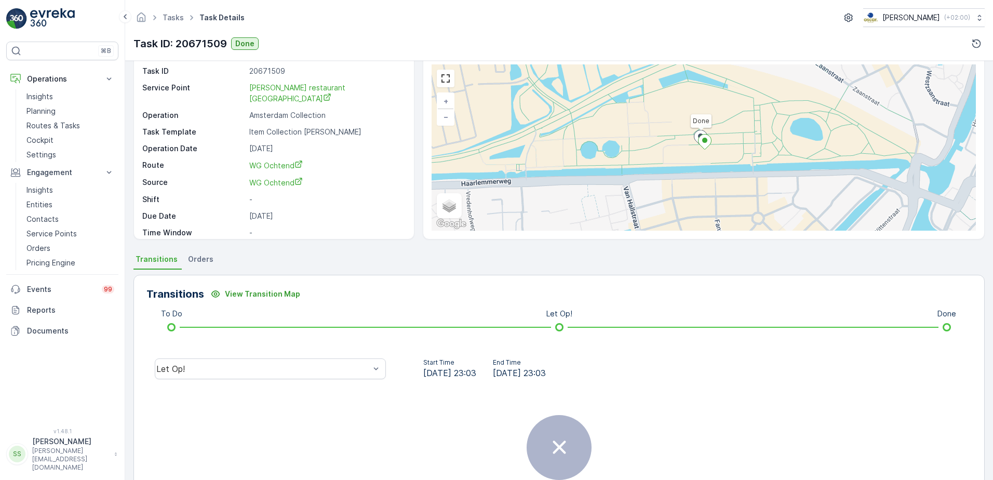
scroll to position [0, 0]
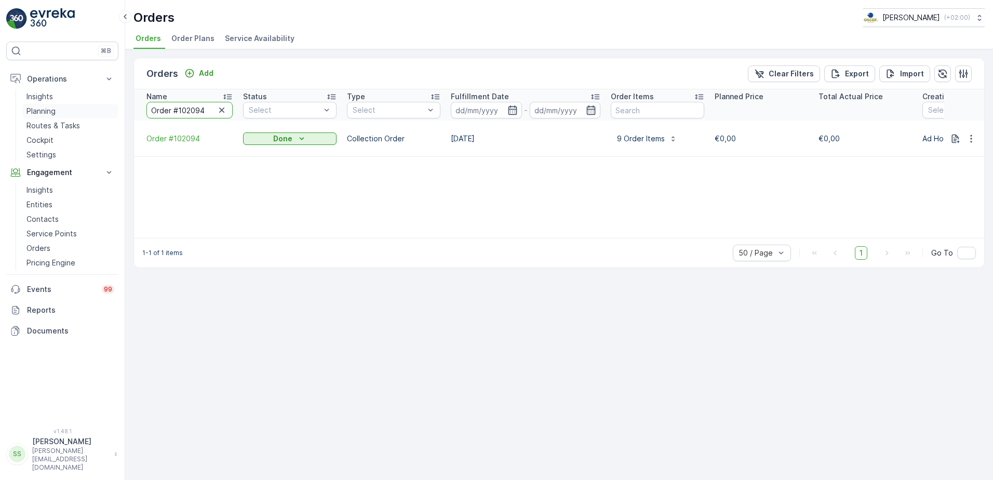
drag, startPoint x: 205, startPoint y: 112, endPoint x: 104, endPoint y: 112, distance: 100.7
click at [104, 112] on div "⌘B Operations Insights Planning Routes & Tasks Cockpit Settings Engagement Insi…" at bounding box center [496, 240] width 993 height 480
paste input "3550"
type input "Order #103550"
click at [173, 131] on span "Order #103550" at bounding box center [189, 133] width 86 height 10
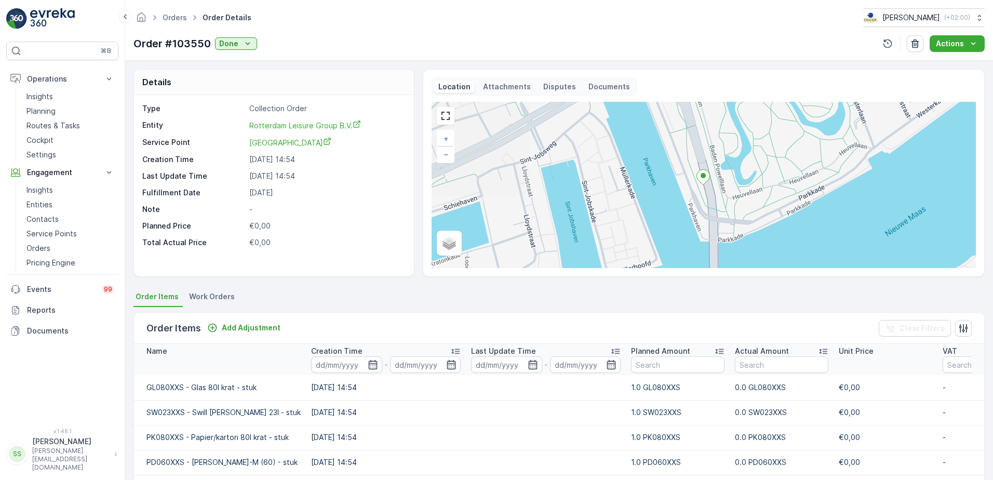
click at [211, 296] on span "Work Orders" at bounding box center [212, 296] width 46 height 10
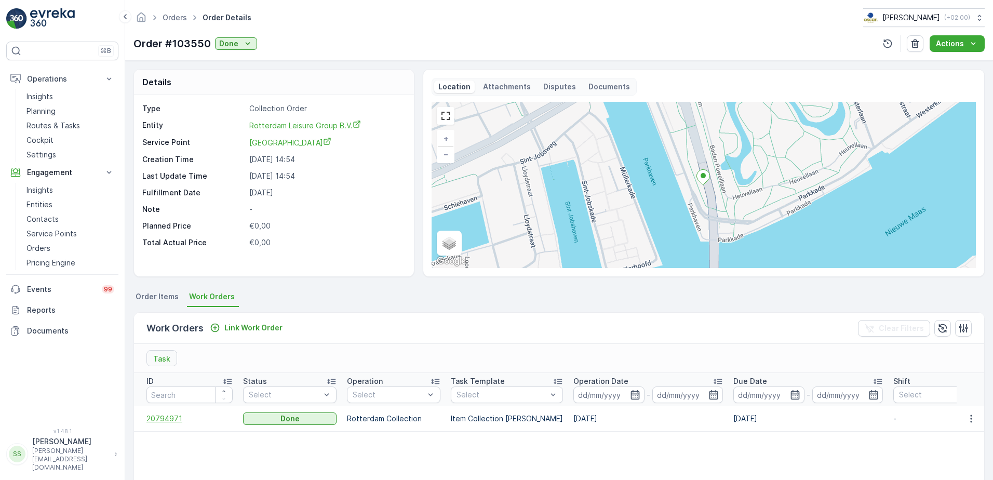
click at [168, 417] on span "20794971" at bounding box center [189, 418] width 86 height 10
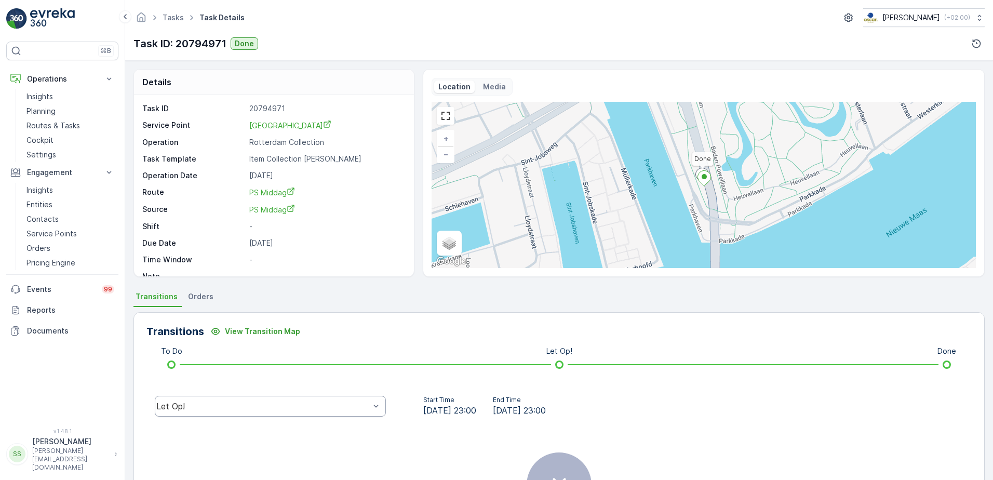
click at [258, 407] on div "Let Op!" at bounding box center [262, 405] width 213 height 9
click at [183, 328] on div "Done" at bounding box center [270, 327] width 219 height 9
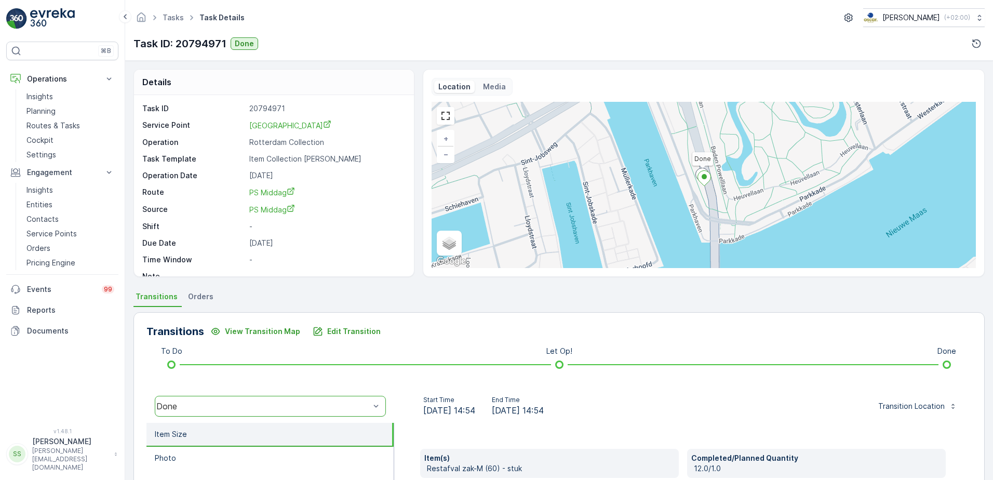
scroll to position [206, 0]
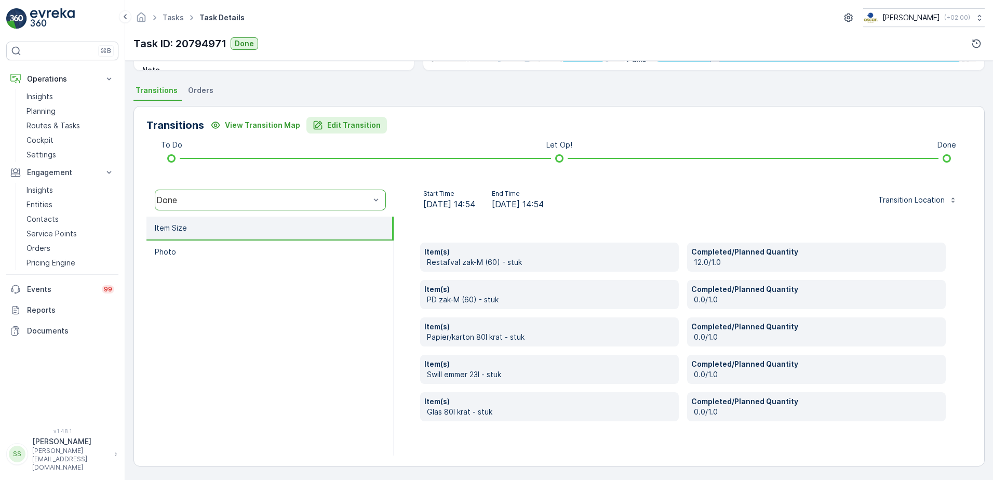
click at [354, 125] on p "Edit Transition" at bounding box center [353, 125] width 53 height 10
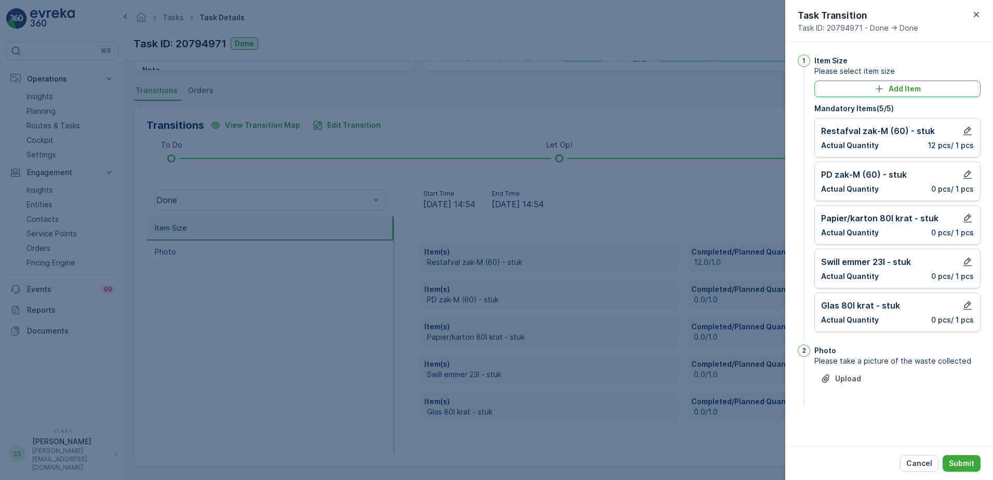
click at [946, 134] on div "Restafval zak-M (60) - stuk" at bounding box center [897, 131] width 153 height 12
click at [968, 130] on icon "button" at bounding box center [967, 131] width 10 height 10
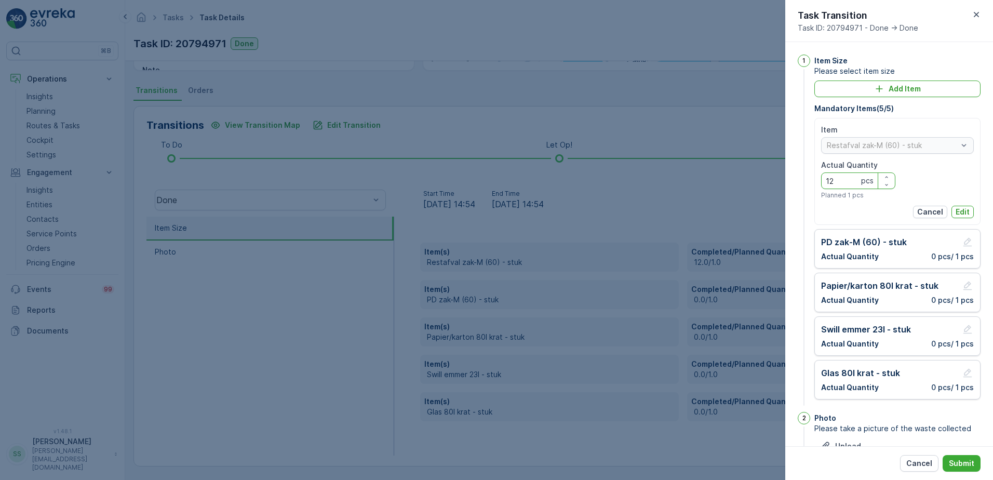
drag, startPoint x: 829, startPoint y: 181, endPoint x: 810, endPoint y: 182, distance: 19.3
click at [810, 182] on div "1 Item Size Please select item size Add Item Mandatory Items ( 5 / 5 ) Item Res…" at bounding box center [888, 231] width 183 height 353
type Quantity "2"
click at [955, 208] on p "Edit" at bounding box center [962, 212] width 14 height 10
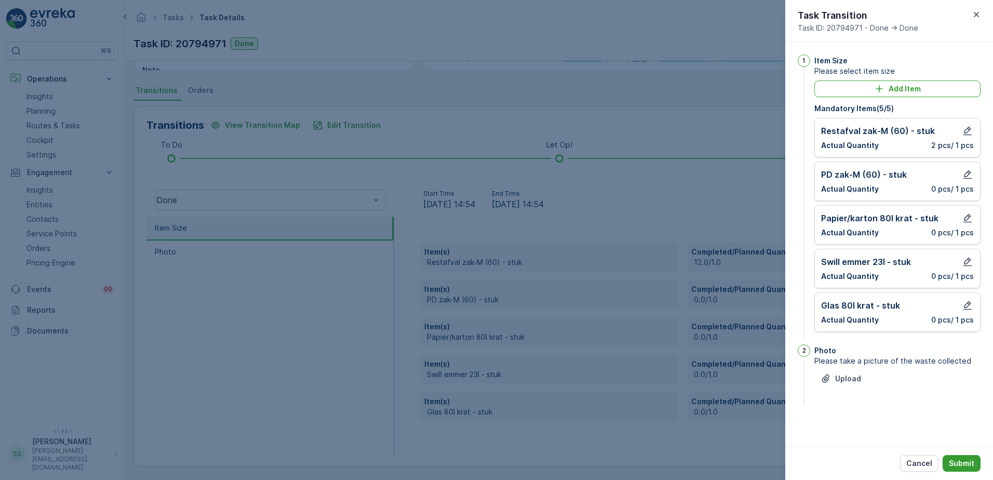
click at [968, 456] on button "Submit" at bounding box center [961, 463] width 38 height 17
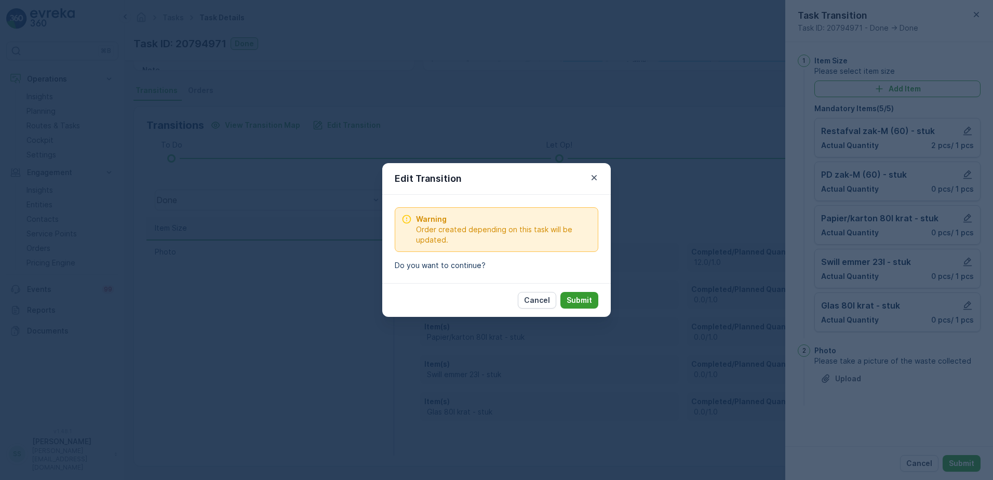
click at [579, 297] on p "Submit" at bounding box center [578, 300] width 25 height 10
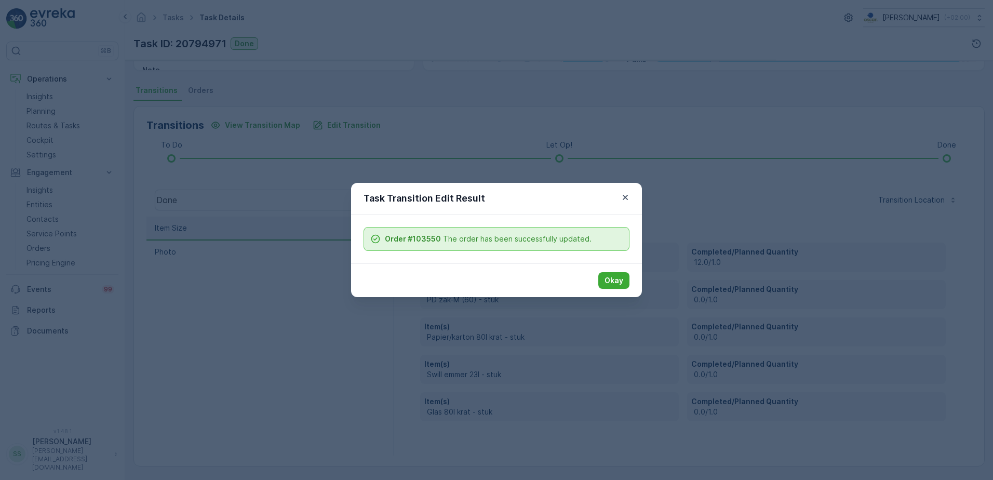
scroll to position [123, 0]
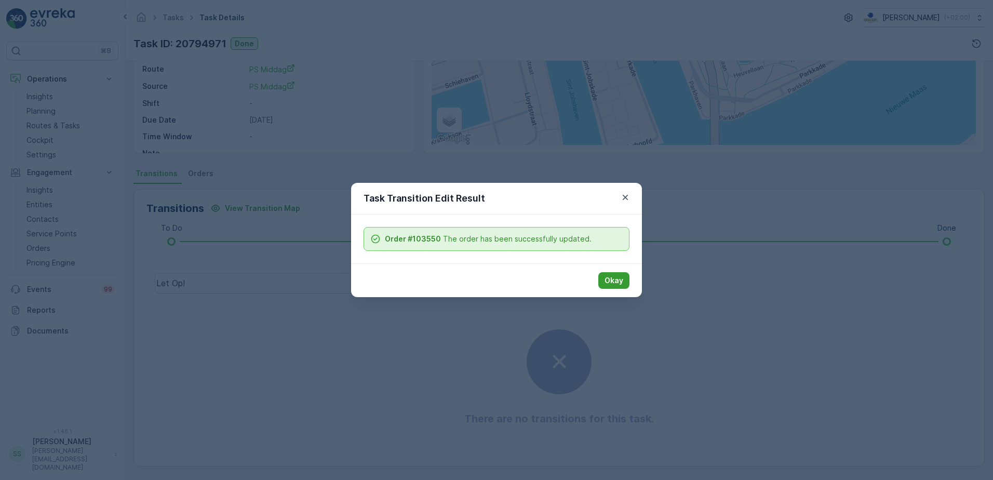
click at [623, 275] on button "Okay" at bounding box center [613, 280] width 31 height 17
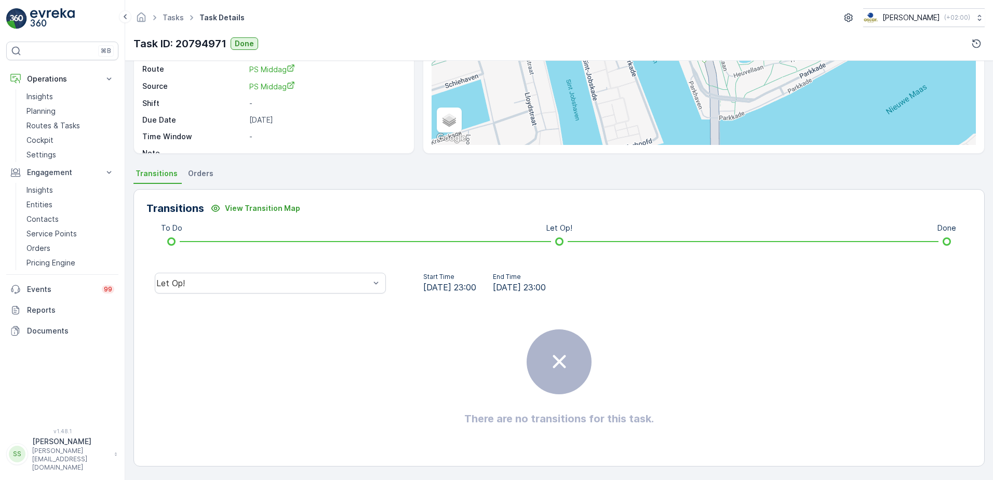
click at [739, 212] on div "Transitions View Transition Map" at bounding box center [558, 208] width 825 height 17
drag, startPoint x: 326, startPoint y: 12, endPoint x: 301, endPoint y: 13, distance: 24.9
click at [326, 12] on div "Tasks Task Details [PERSON_NAME] ( +02:00 )" at bounding box center [558, 17] width 851 height 19
click at [171, 17] on link "Tasks" at bounding box center [173, 17] width 21 height 9
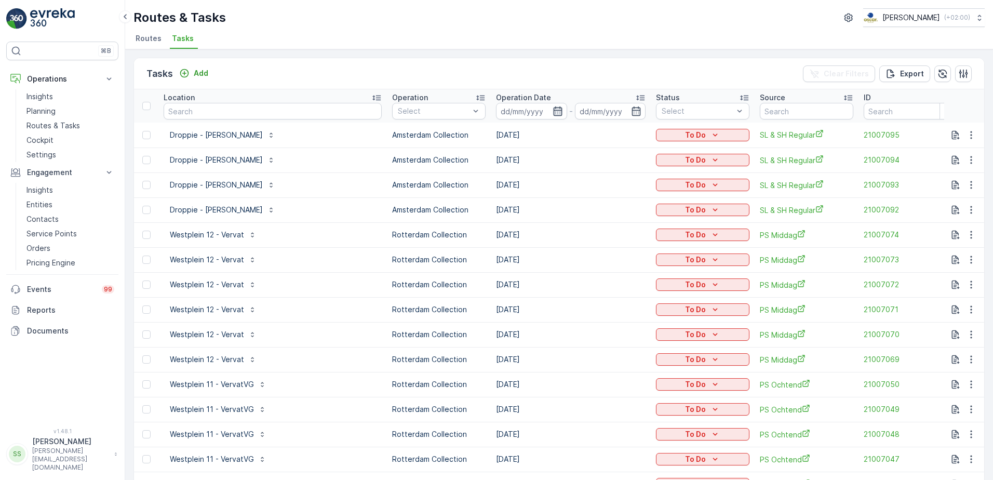
click at [551, 110] on input at bounding box center [531, 111] width 71 height 17
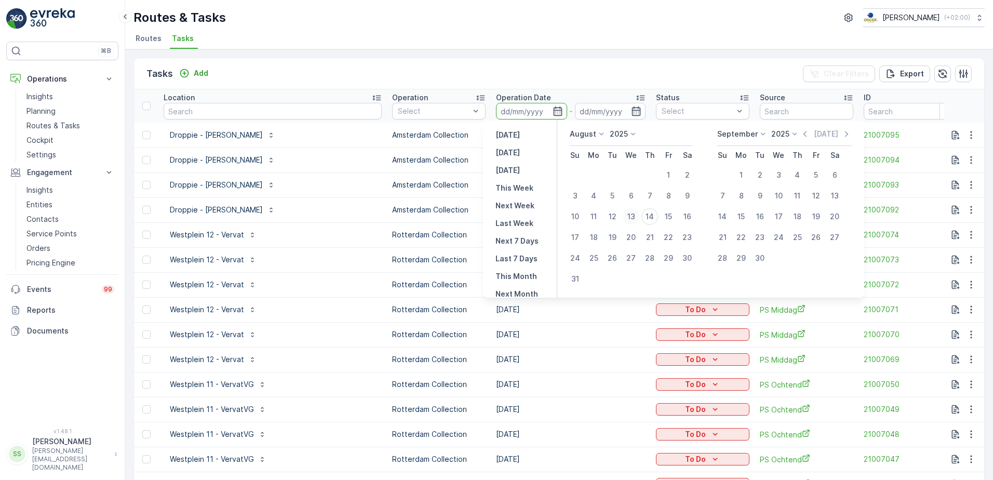
click at [627, 218] on div "13" at bounding box center [631, 216] width 17 height 17
type input "[DATE]"
click at [652, 71] on div "Tasks Add Clear Filters Export" at bounding box center [559, 73] width 850 height 31
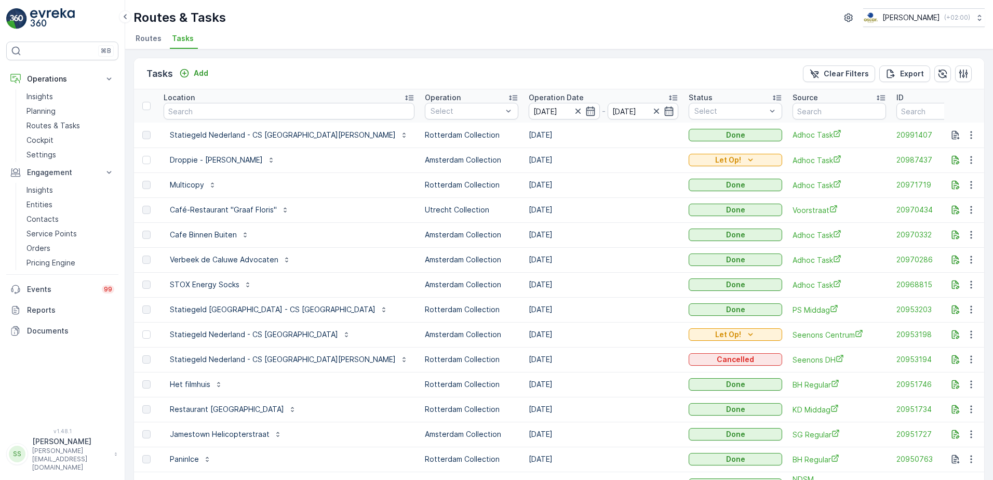
click at [708, 112] on div at bounding box center [730, 111] width 74 height 8
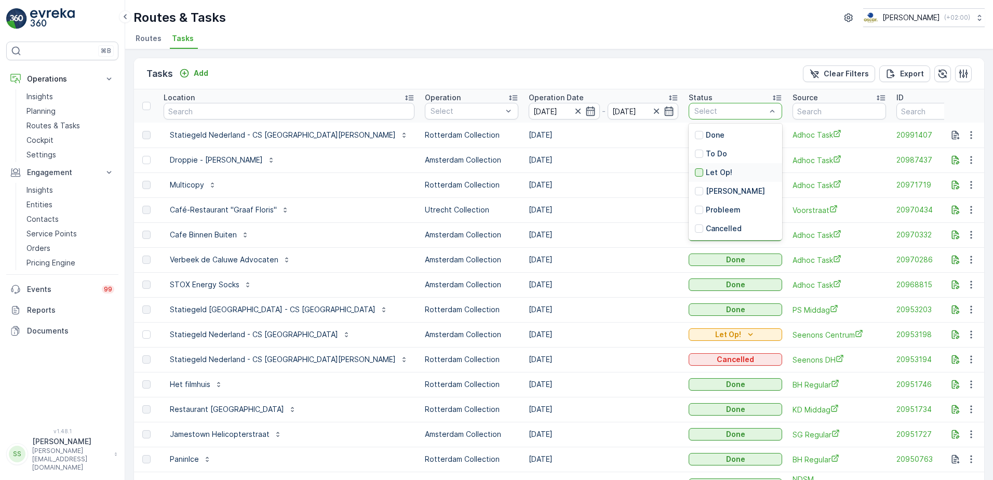
click at [695, 172] on div at bounding box center [699, 172] width 8 height 8
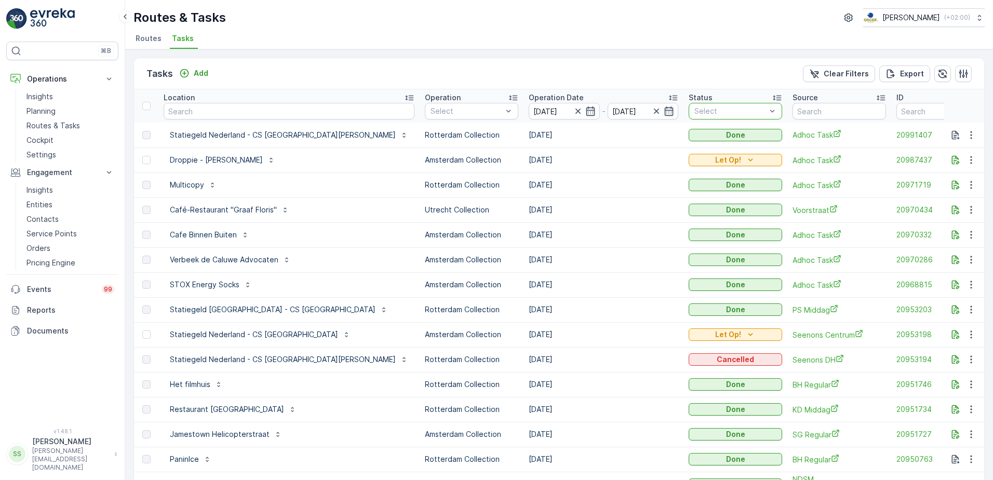
click at [652, 71] on div "Tasks Add Clear Filters Export" at bounding box center [559, 73] width 850 height 31
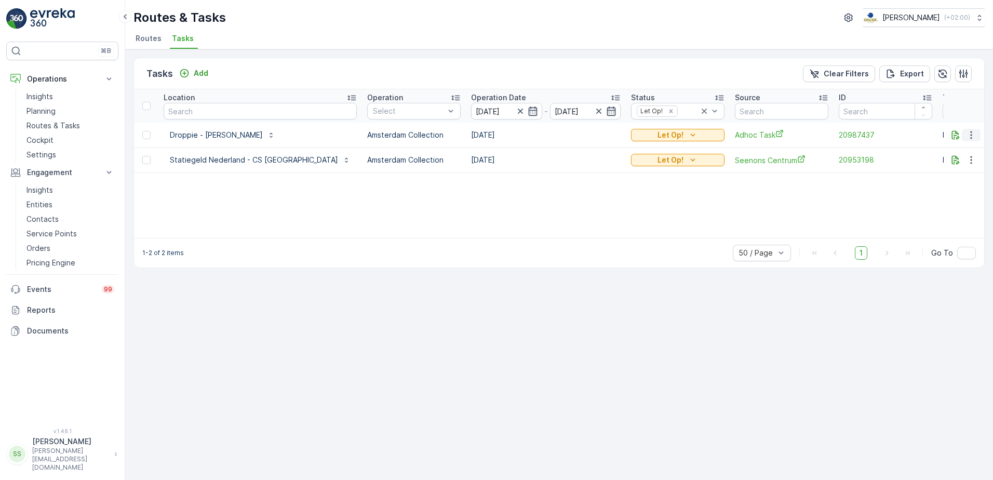
click at [971, 134] on icon "button" at bounding box center [971, 135] width 2 height 8
click at [949, 180] on span "Change Route" at bounding box center [944, 179] width 50 height 10
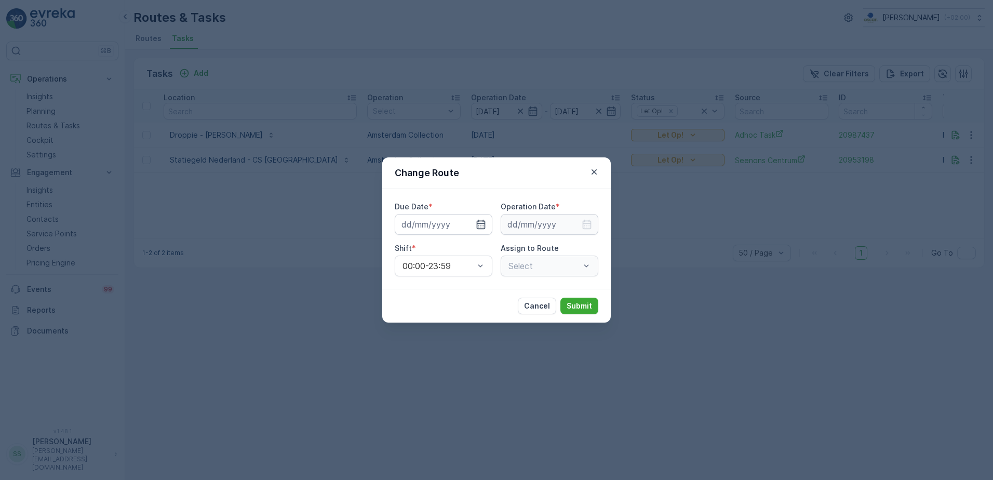
type input "[DATE]"
click at [470, 223] on icon "button" at bounding box center [468, 224] width 10 height 10
type input "[DATE]"
click at [590, 223] on icon "button" at bounding box center [587, 224] width 9 height 9
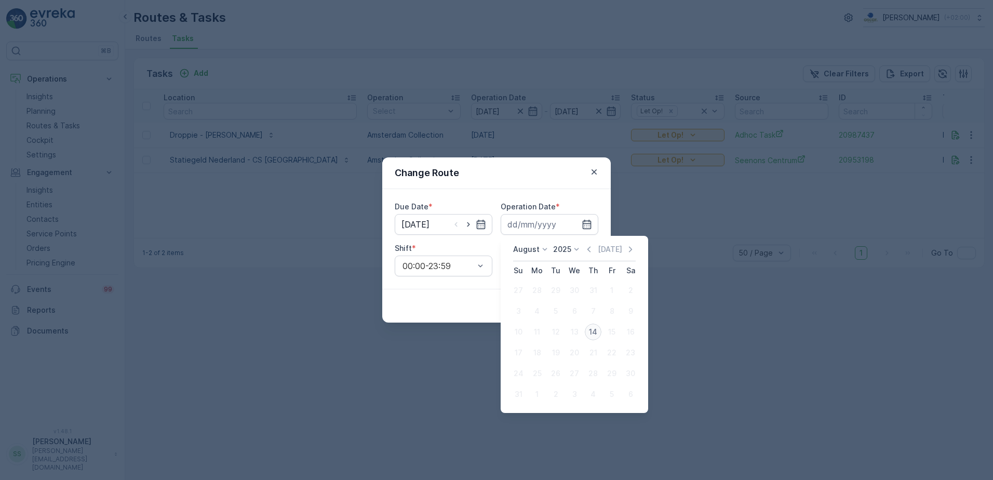
click at [591, 331] on div "14" at bounding box center [593, 331] width 17 height 17
type input "[DATE]"
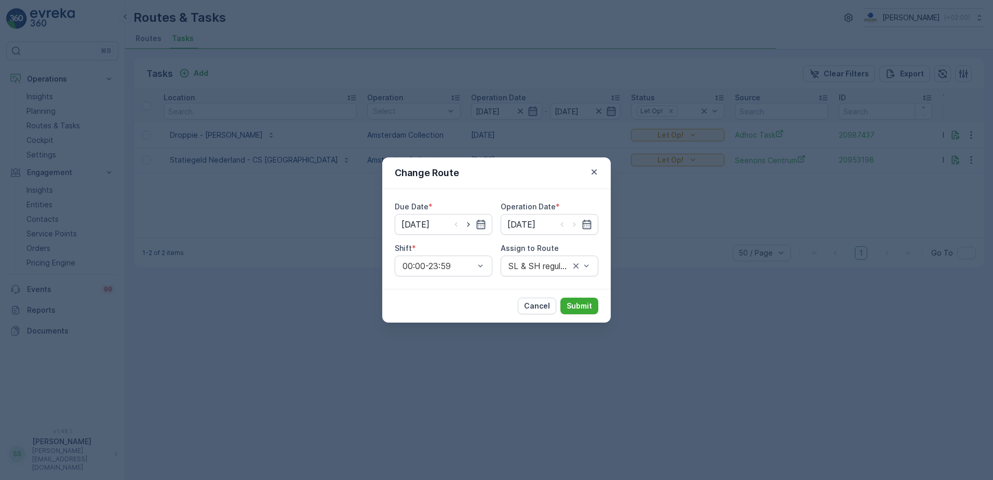
click at [525, 173] on div "Change Route" at bounding box center [496, 173] width 228 height 32
click at [577, 306] on p "Submit" at bounding box center [578, 306] width 25 height 10
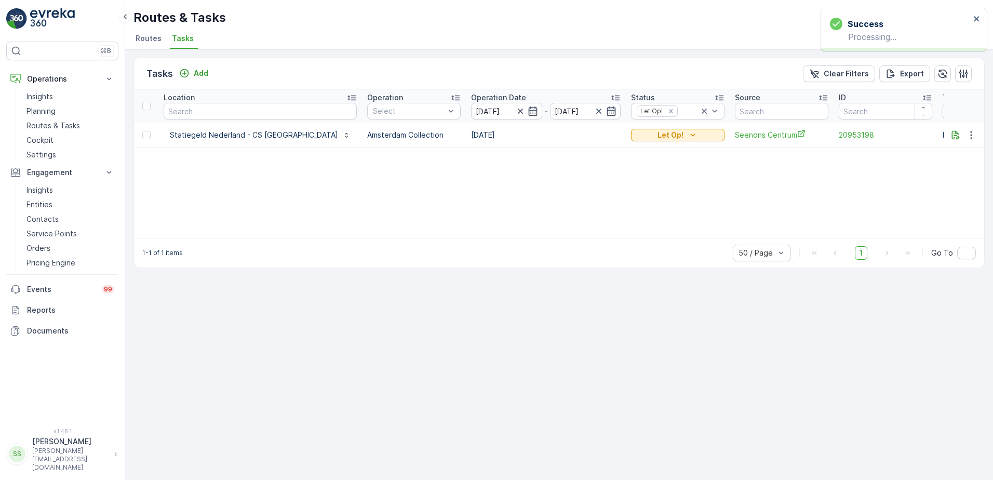
click at [670, 36] on ul "Routes Tasks" at bounding box center [554, 40] width 843 height 18
click at [288, 46] on ul "Routes Tasks" at bounding box center [554, 40] width 843 height 18
click at [51, 116] on link "Planning" at bounding box center [70, 111] width 96 height 15
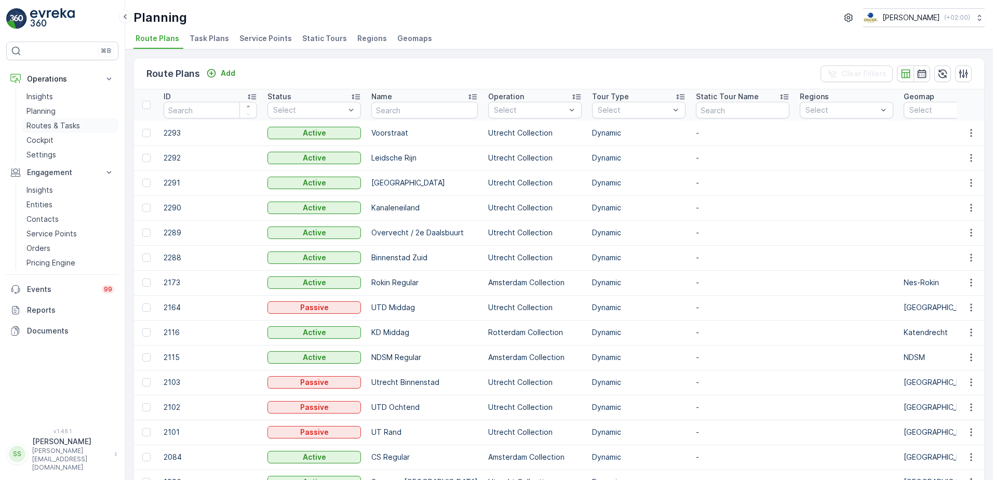
click at [51, 124] on p "Routes & Tasks" at bounding box center [52, 125] width 53 height 10
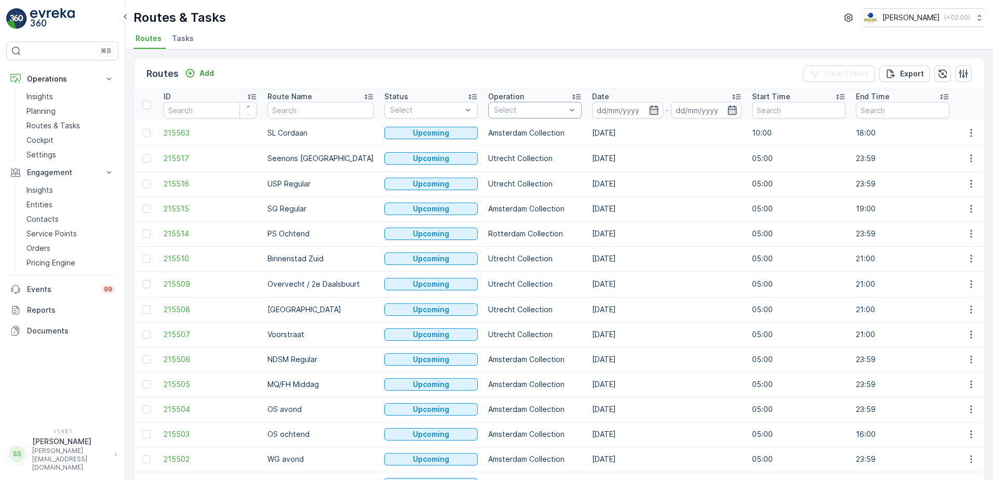
click at [550, 110] on div at bounding box center [530, 110] width 74 height 8
click at [494, 188] on div at bounding box center [498, 187] width 8 height 8
click at [493, 70] on div "Routes Add Clear Filters Export" at bounding box center [559, 73] width 850 height 31
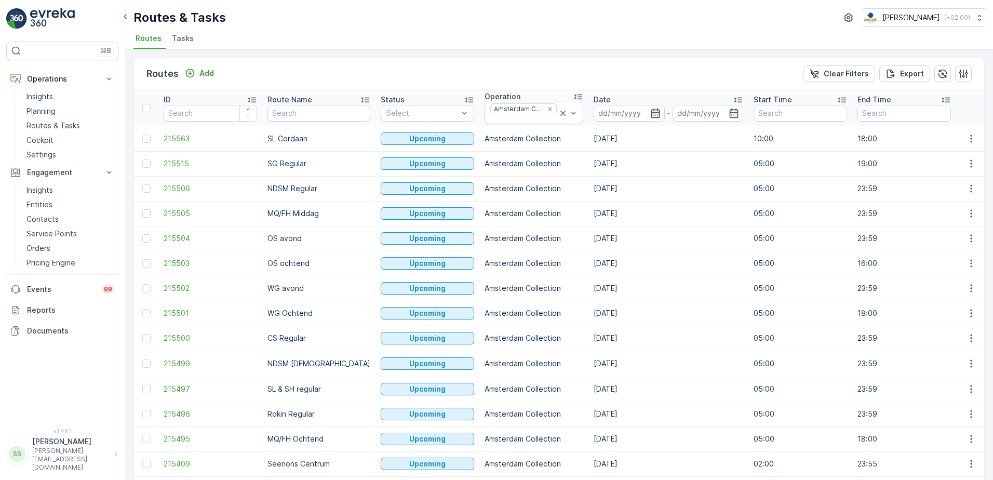
click at [650, 111] on icon "button" at bounding box center [655, 113] width 10 height 10
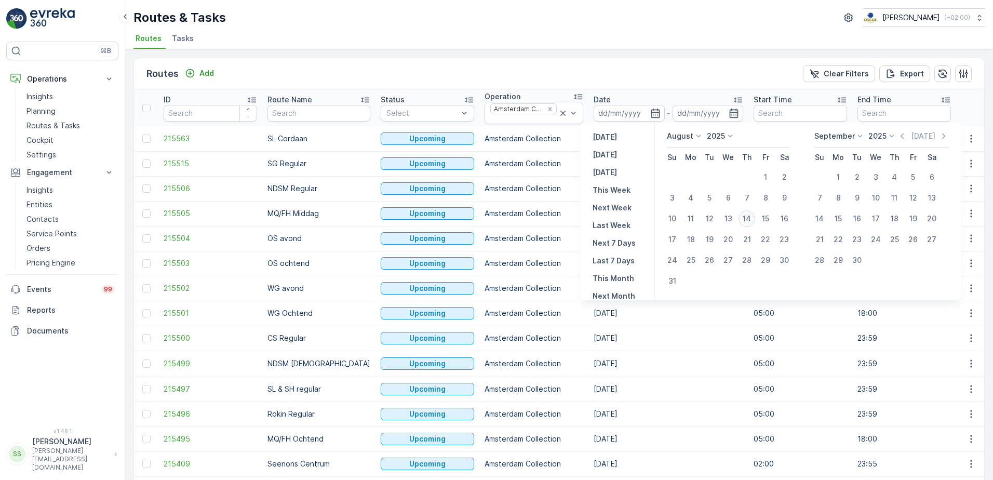
click at [745, 218] on div "14" at bounding box center [746, 218] width 17 height 17
type input "[DATE]"
click at [646, 64] on div "Routes Add Clear Filters Export" at bounding box center [559, 73] width 850 height 31
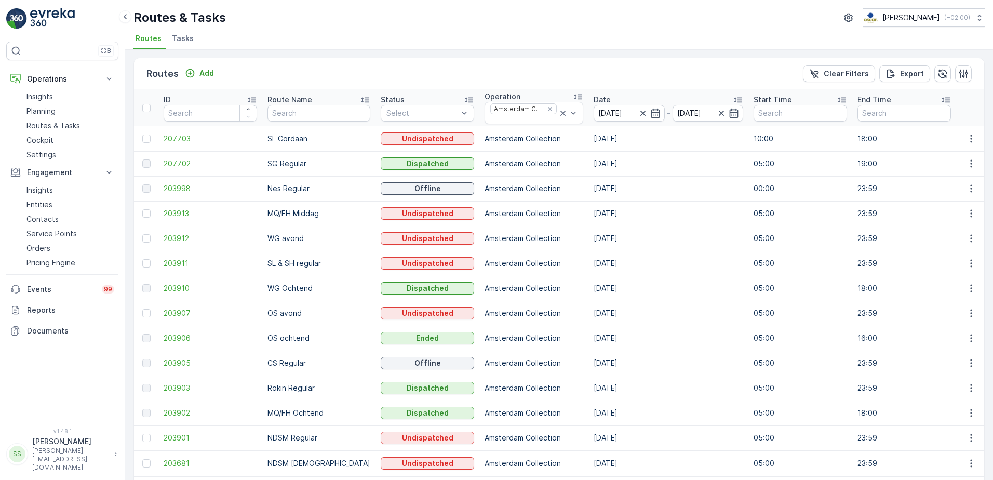
scroll to position [52, 0]
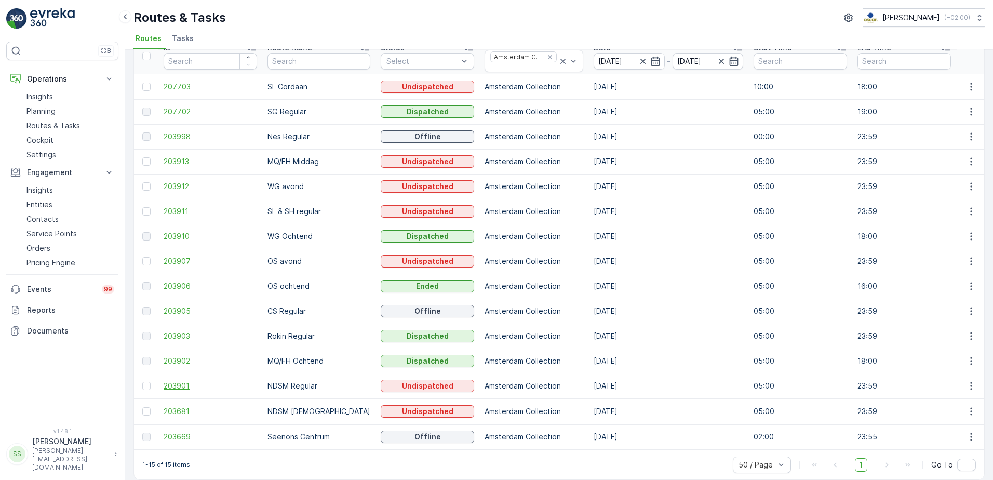
click at [169, 382] on span "203901" at bounding box center [210, 386] width 93 height 10
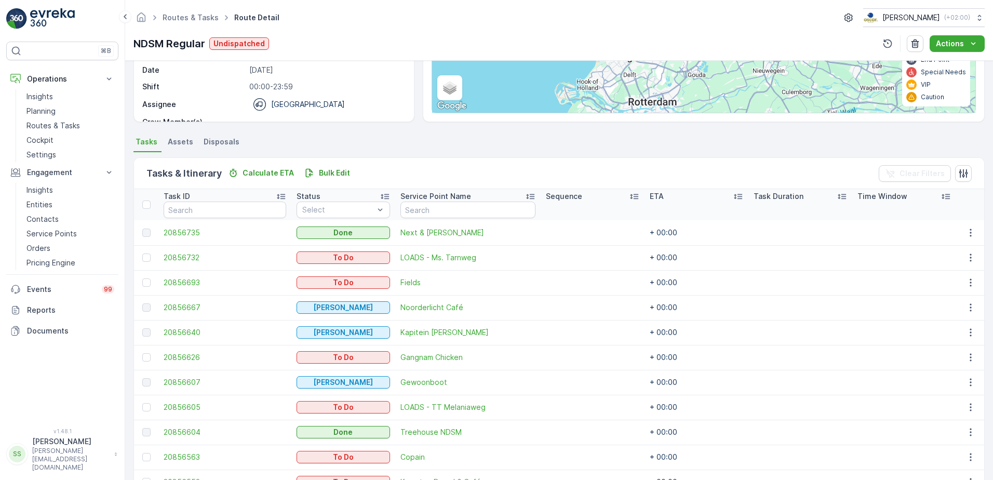
scroll to position [36, 0]
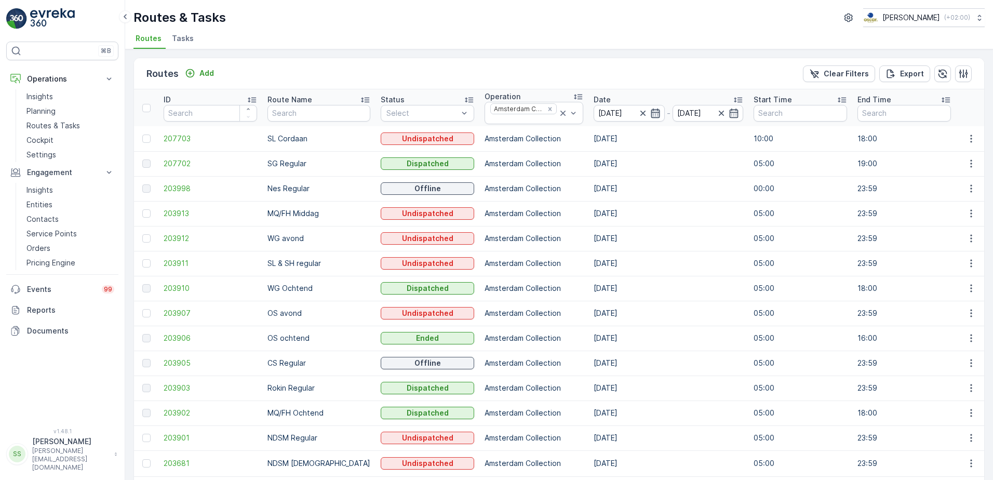
click at [651, 110] on icon "button" at bounding box center [655, 112] width 9 height 9
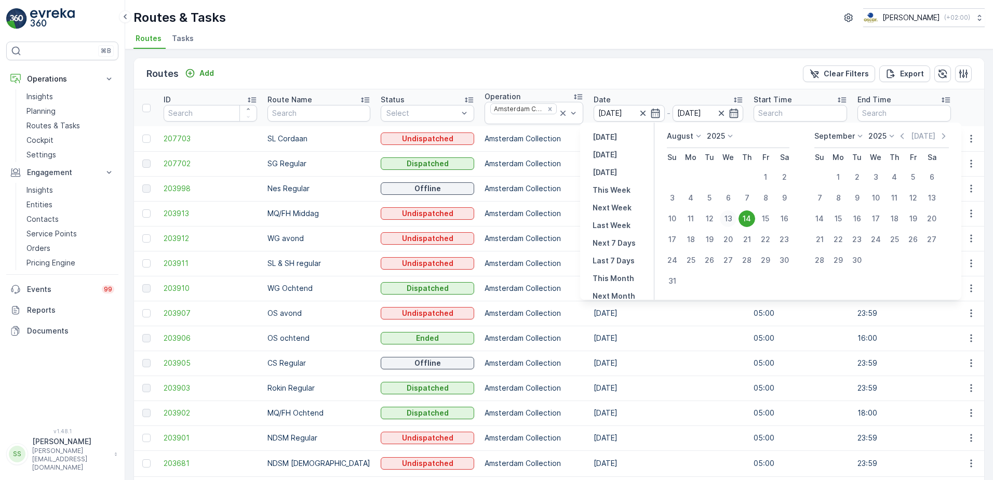
click at [724, 219] on div "13" at bounding box center [728, 218] width 17 height 17
type input "[DATE]"
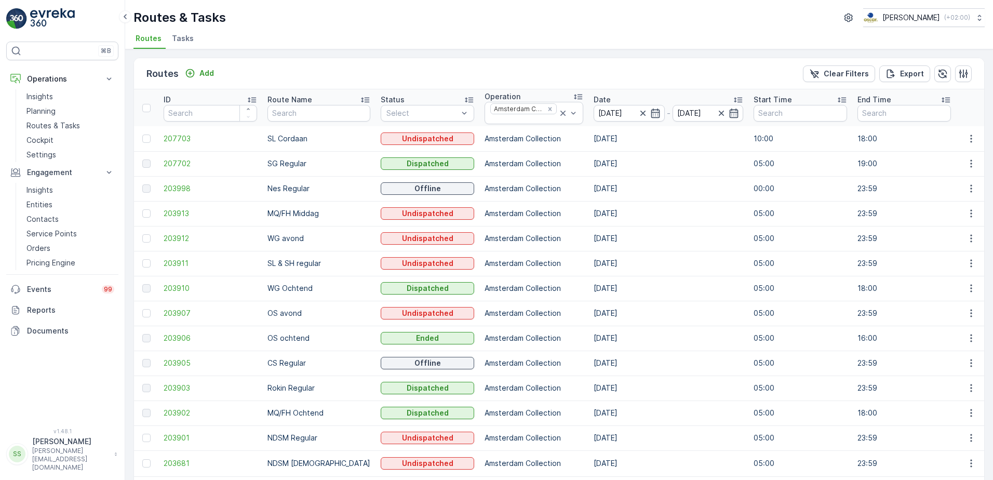
click at [661, 74] on div "Routes Add Clear Filters Export" at bounding box center [559, 73] width 850 height 31
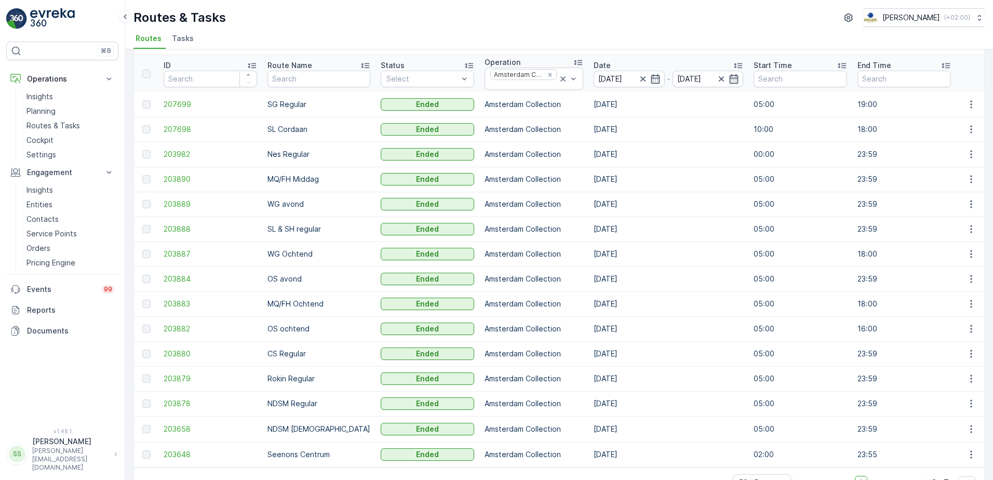
scroll to position [64, 0]
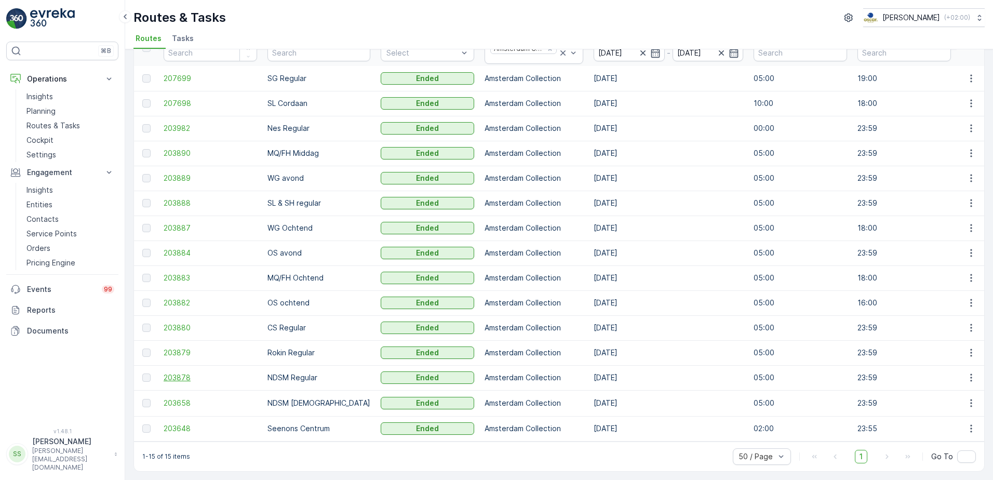
click at [176, 375] on span "203878" at bounding box center [210, 377] width 93 height 10
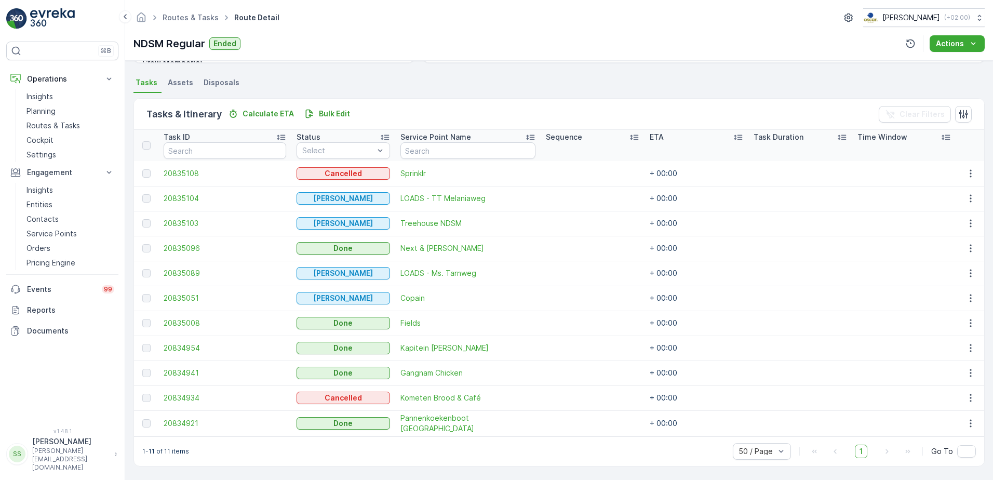
scroll to position [219, 0]
click at [191, 368] on span "20834941" at bounding box center [225, 373] width 123 height 10
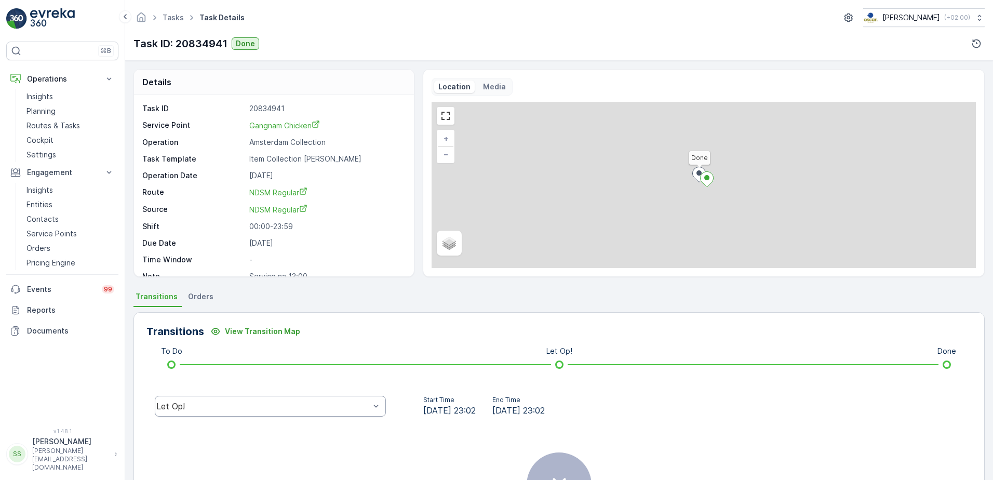
click at [216, 409] on div "Let Op!" at bounding box center [262, 405] width 213 height 9
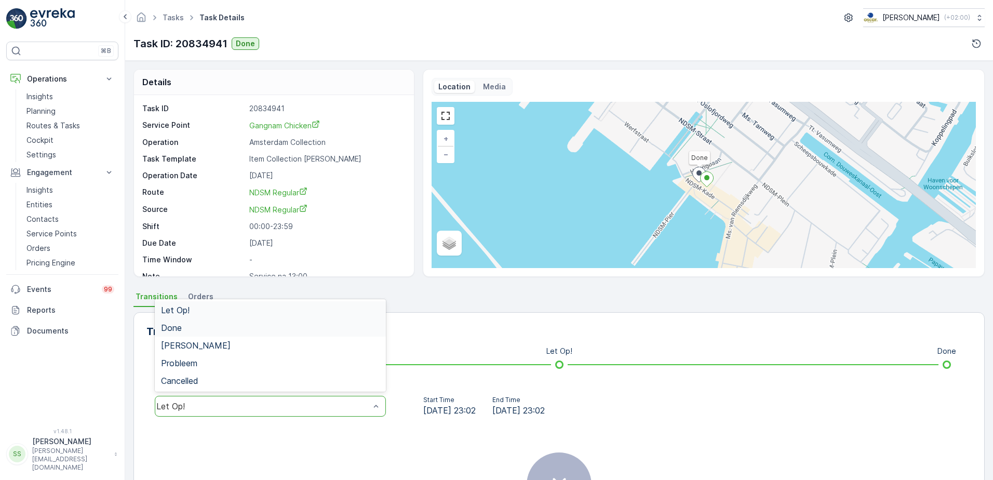
click at [185, 324] on div "Done" at bounding box center [270, 327] width 219 height 9
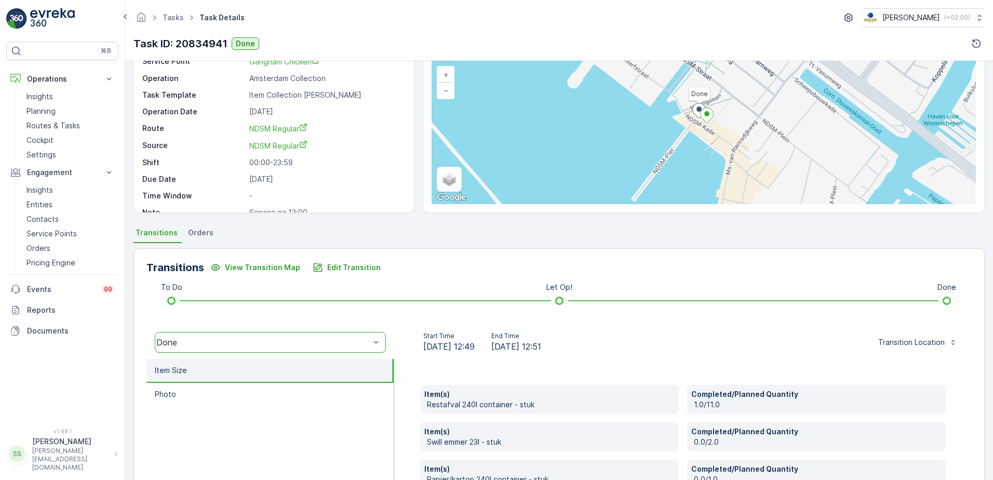
scroll to position [175, 0]
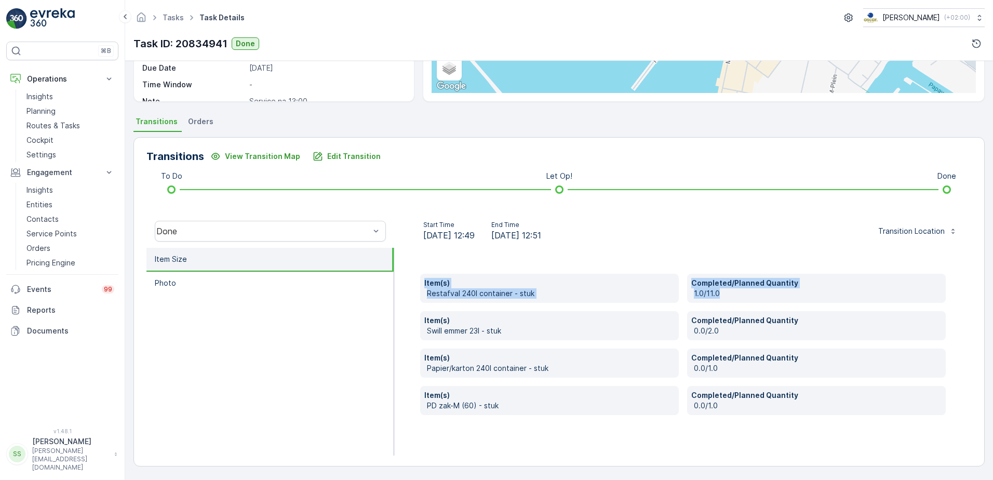
drag, startPoint x: 704, startPoint y: 293, endPoint x: 418, endPoint y: 280, distance: 285.8
click at [418, 280] on div "Item(s) Restafval 240l container - stuk Completed/Planned Quantity 1.0/11.0 Ite…" at bounding box center [682, 352] width 577 height 208
drag, startPoint x: 625, startPoint y: 234, endPoint x: 595, endPoint y: 249, distance: 33.2
click at [625, 236] on div "Start Time [DATE] 12:49 End Time [DATE] 12:51 Transition Location" at bounding box center [682, 231] width 561 height 21
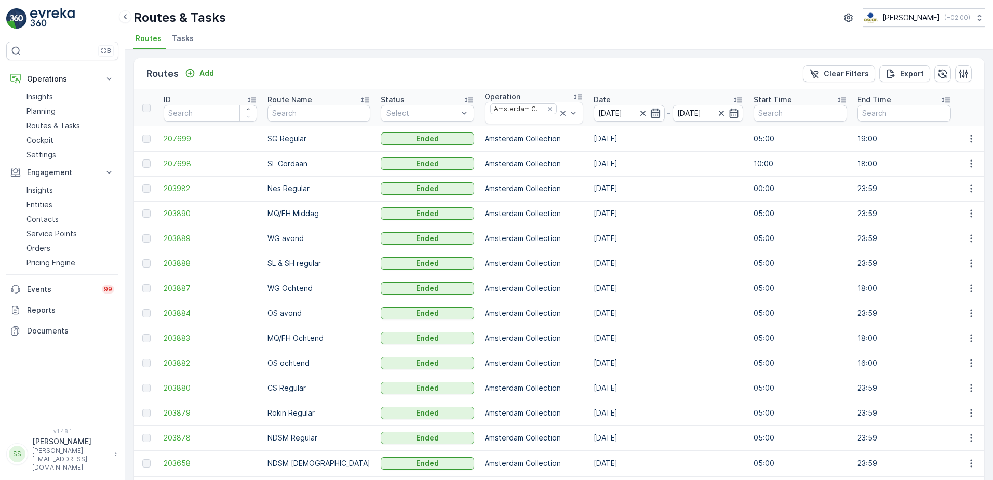
drag, startPoint x: 642, startPoint y: 112, endPoint x: 643, endPoint y: 117, distance: 5.4
click at [650, 112] on icon "button" at bounding box center [655, 113] width 10 height 10
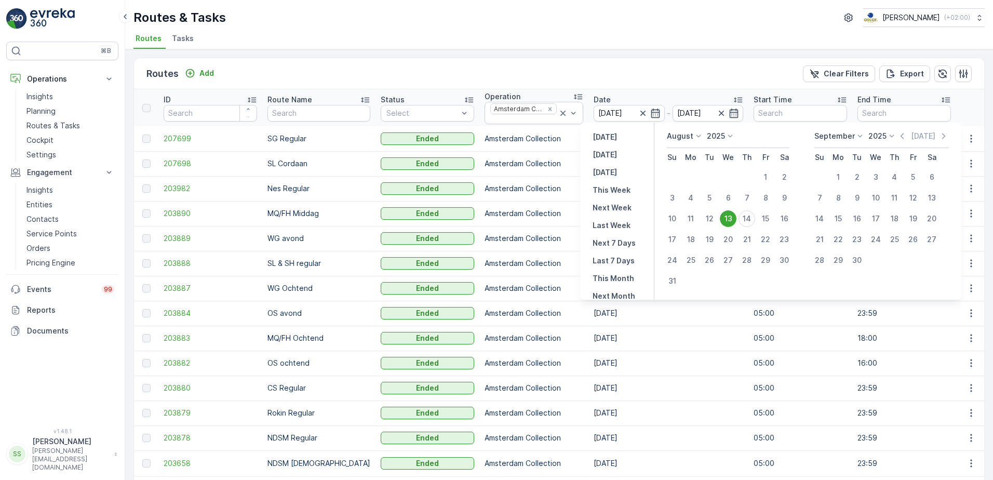
click at [756, 212] on td "15" at bounding box center [765, 218] width 19 height 21
click at [749, 218] on div "14" at bounding box center [746, 218] width 17 height 17
type input "[DATE]"
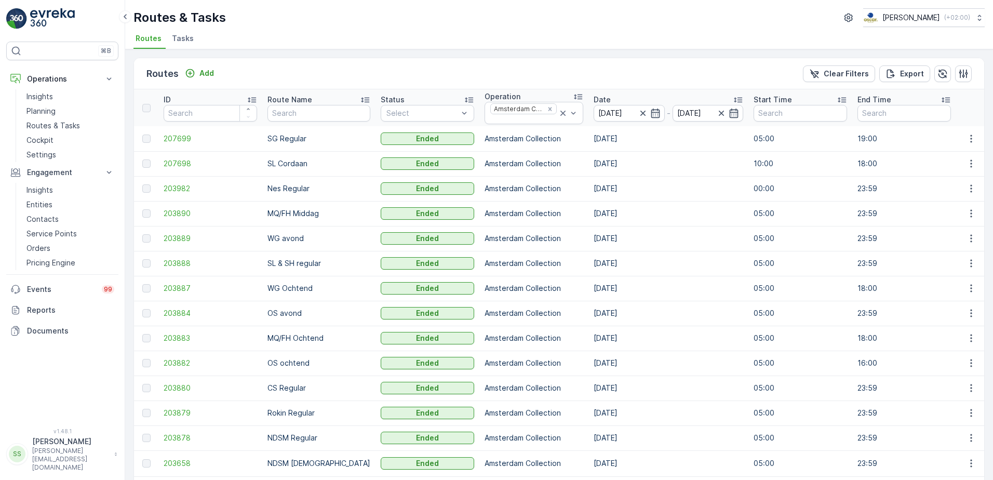
click at [663, 71] on div "Routes Add Clear Filters Export" at bounding box center [559, 73] width 850 height 31
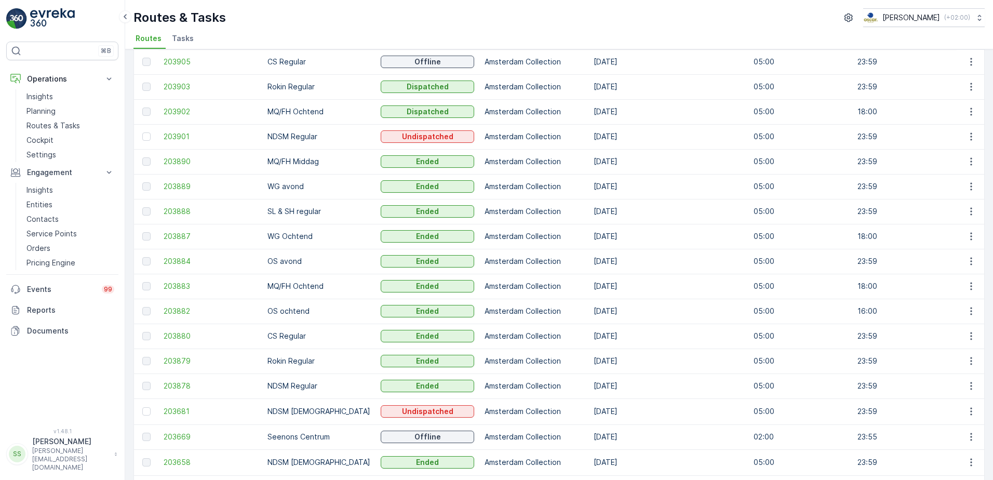
scroll to position [231, 0]
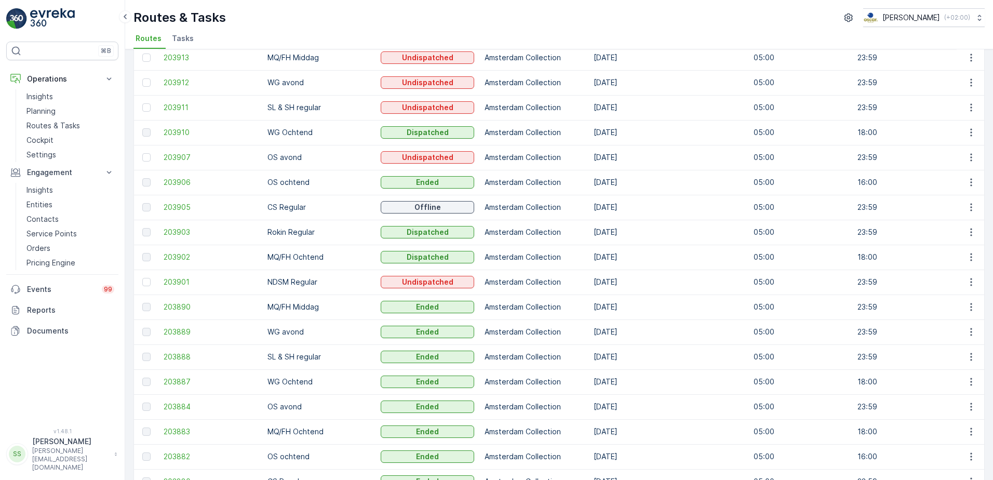
click at [155, 281] on td at bounding box center [146, 281] width 24 height 25
click at [169, 280] on span "203901" at bounding box center [210, 282] width 93 height 10
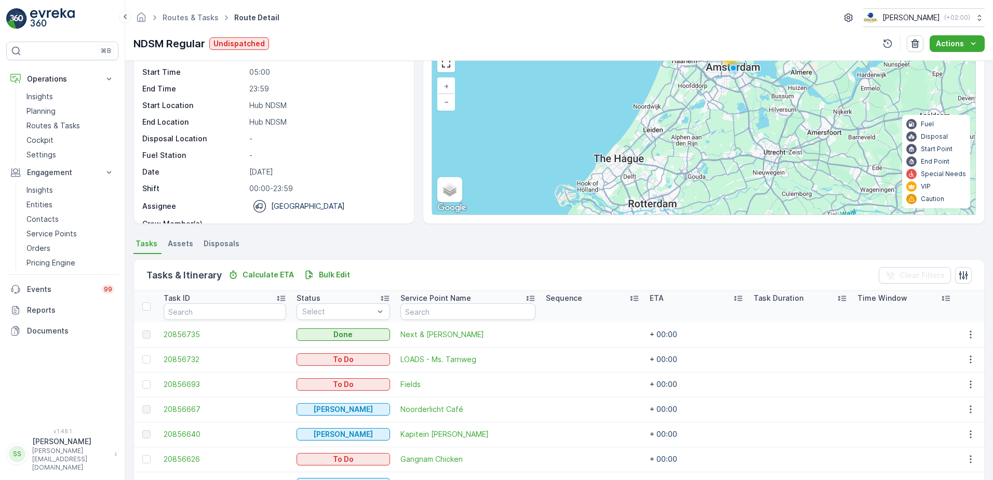
scroll to position [104, 0]
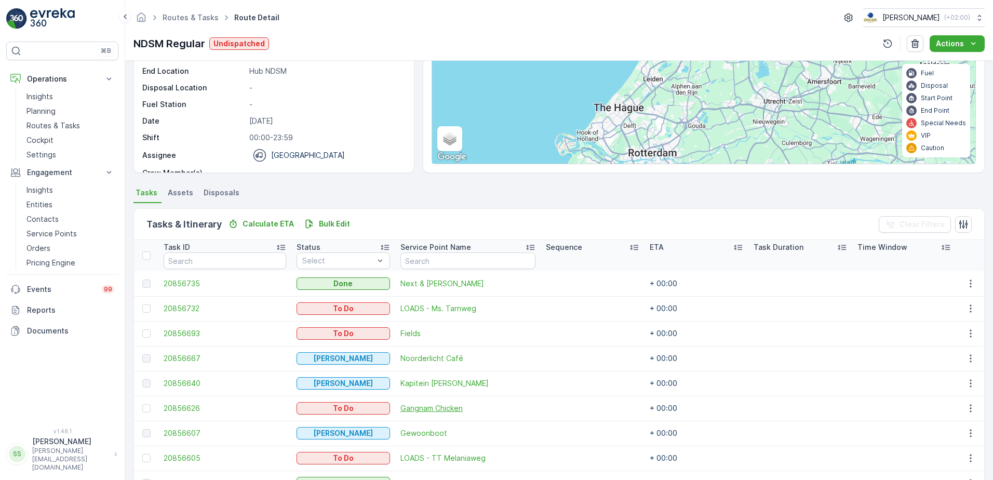
click at [437, 408] on span "Gangnam Chicken" at bounding box center [467, 408] width 135 height 10
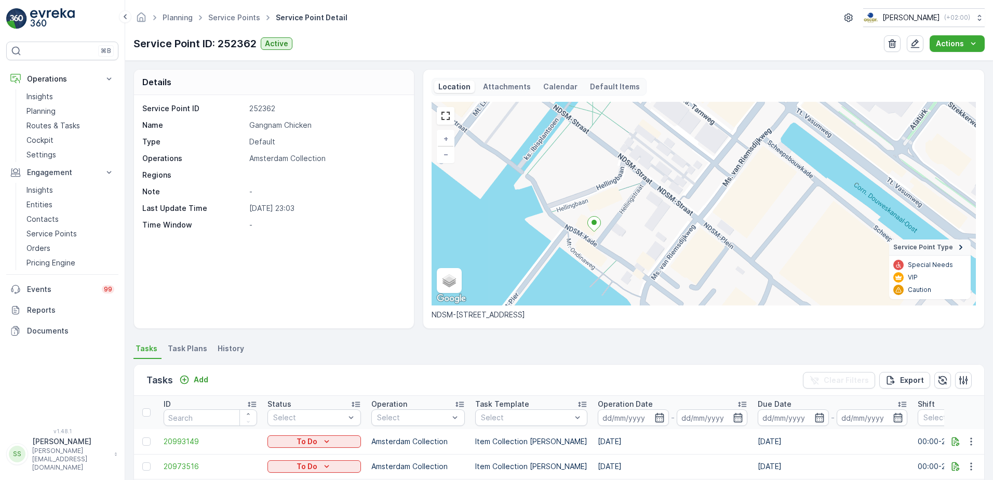
drag, startPoint x: 728, startPoint y: 239, endPoint x: 625, endPoint y: 231, distance: 103.6
click at [649, 235] on div "+ − Satellite Roadmap Terrain Hybrid Leaflet Keyboard shortcuts Map Data Map da…" at bounding box center [703, 204] width 544 height 204
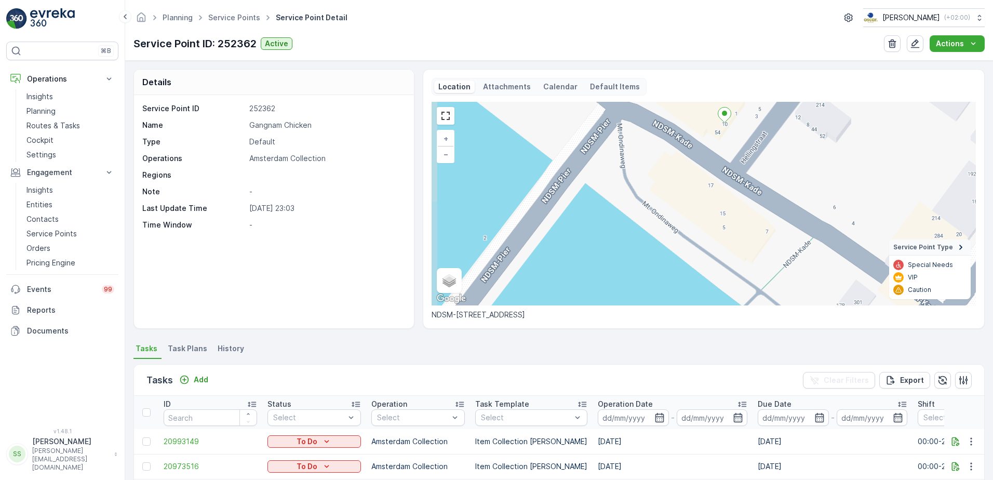
drag, startPoint x: 586, startPoint y: 254, endPoint x: 724, endPoint y: 152, distance: 171.7
click at [724, 134] on div "+ − Satellite Roadmap Terrain Hybrid Leaflet Keyboard shortcuts Map Data Map da…" at bounding box center [703, 204] width 544 height 204
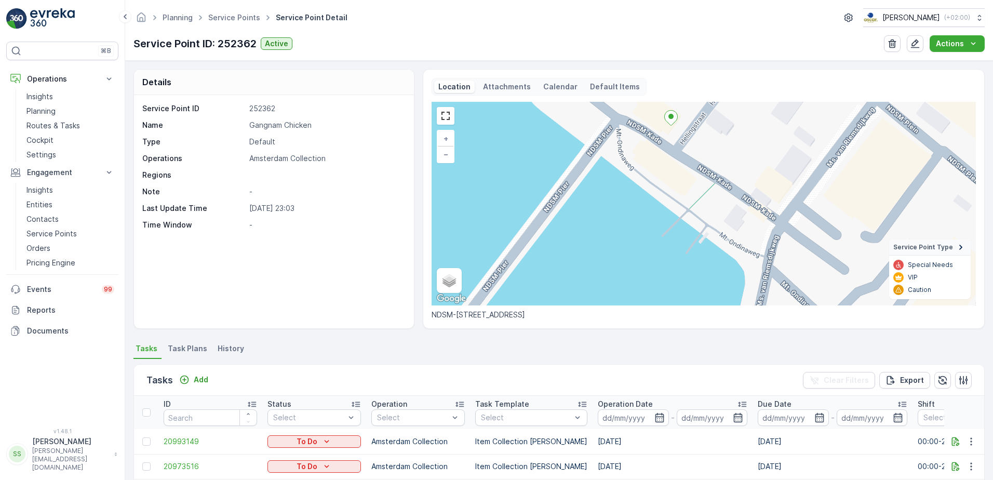
drag, startPoint x: 745, startPoint y: 262, endPoint x: 692, endPoint y: 242, distance: 56.5
click at [692, 242] on div "+ − Satellite Roadmap Terrain Hybrid Leaflet Keyboard shortcuts Map Data Map da…" at bounding box center [703, 204] width 544 height 204
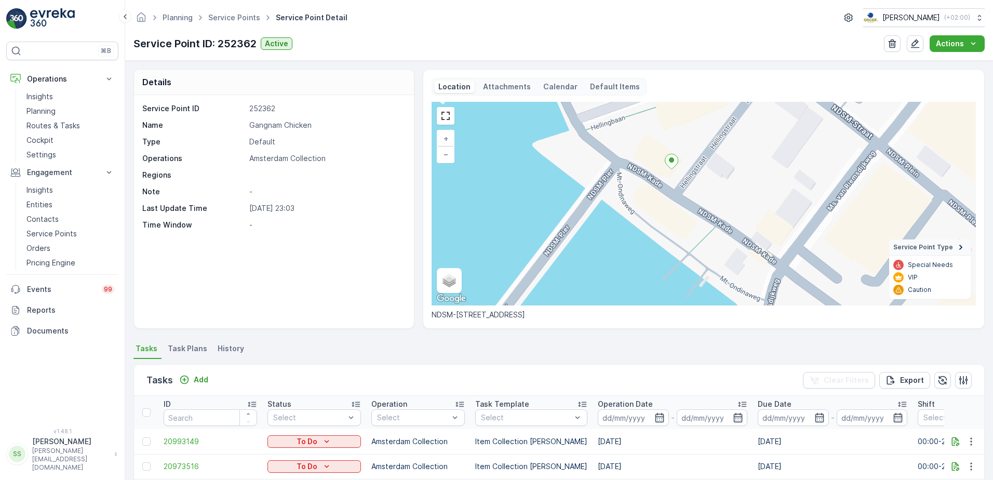
drag, startPoint x: 677, startPoint y: 143, endPoint x: 678, endPoint y: 194, distance: 50.9
click at [678, 194] on div "+ − Satellite Roadmap Terrain Hybrid Leaflet Keyboard shortcuts Map Data Map da…" at bounding box center [703, 204] width 544 height 204
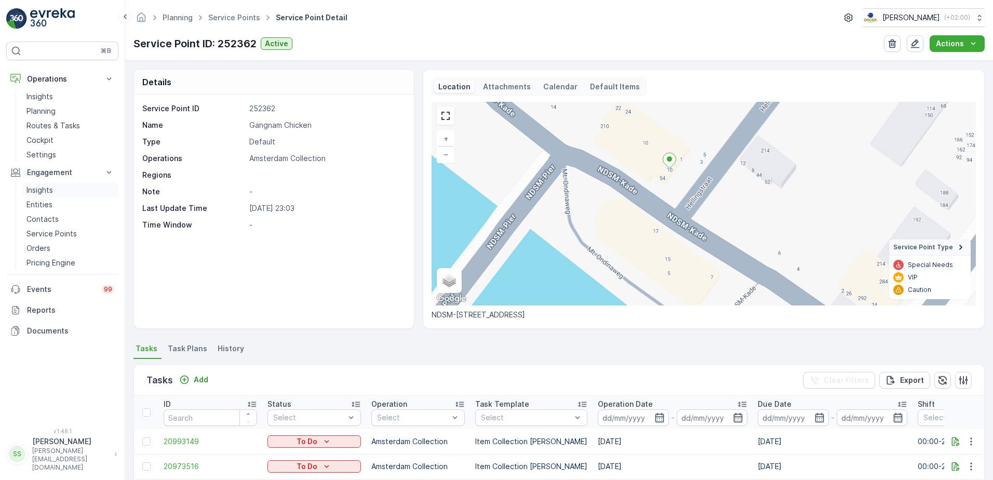
click at [39, 190] on p "Insights" at bounding box center [39, 190] width 26 height 10
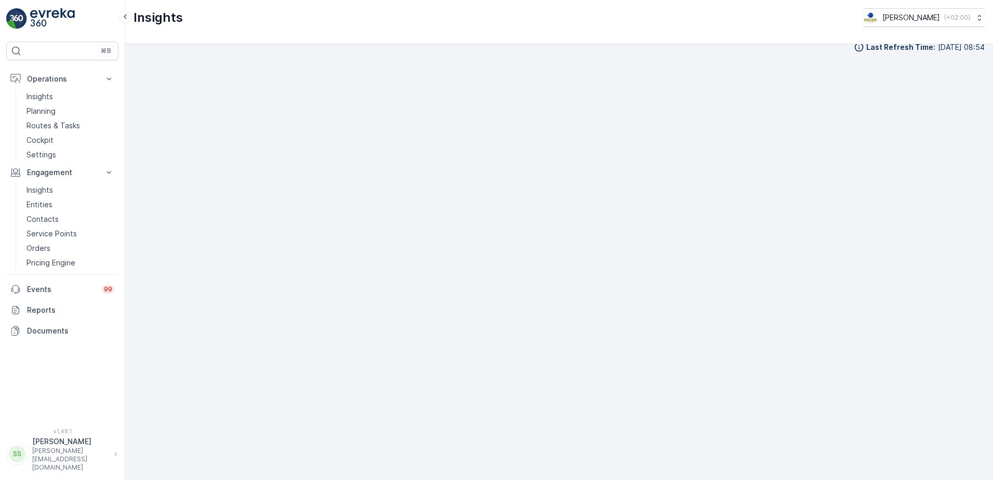
scroll to position [12, 0]
click at [982, 366] on div "Last Refresh Time : [DATE] 08:54" at bounding box center [559, 262] width 868 height 436
